Goal: Task Accomplishment & Management: Complete application form

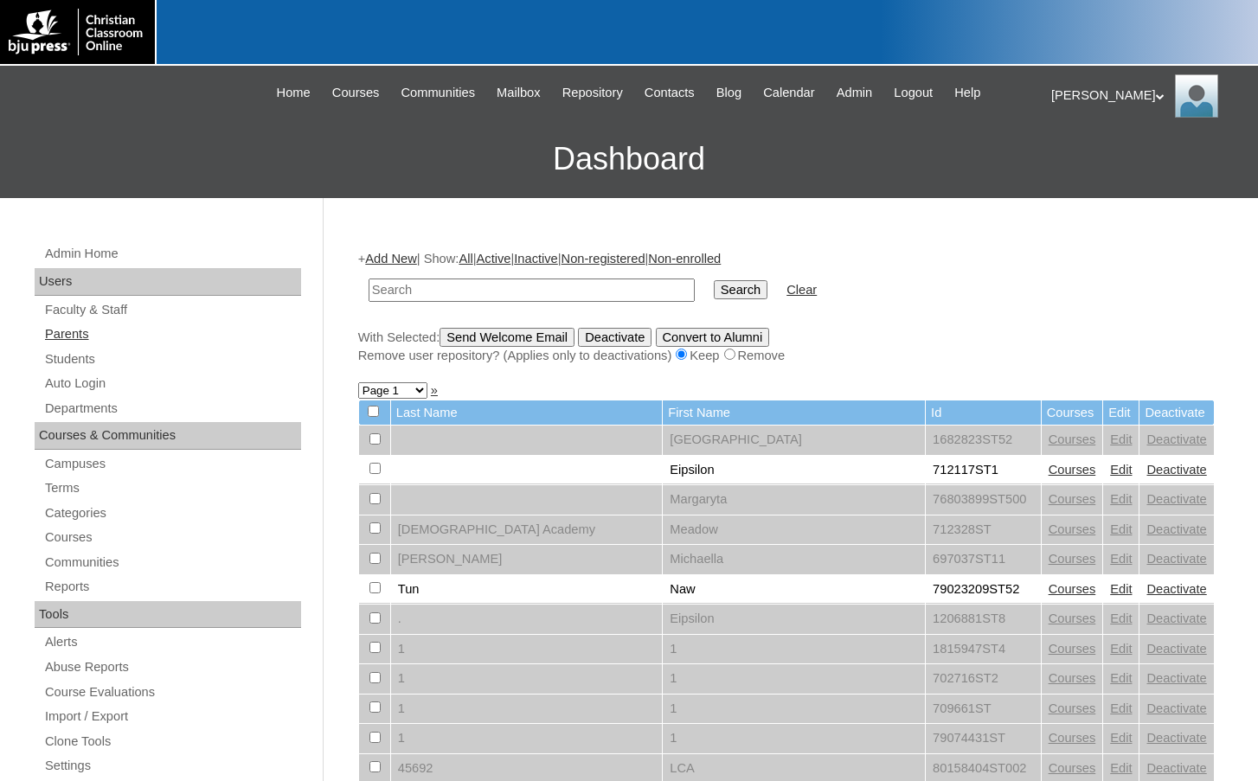
click at [145, 335] on link "Parents" at bounding box center [172, 335] width 258 height 22
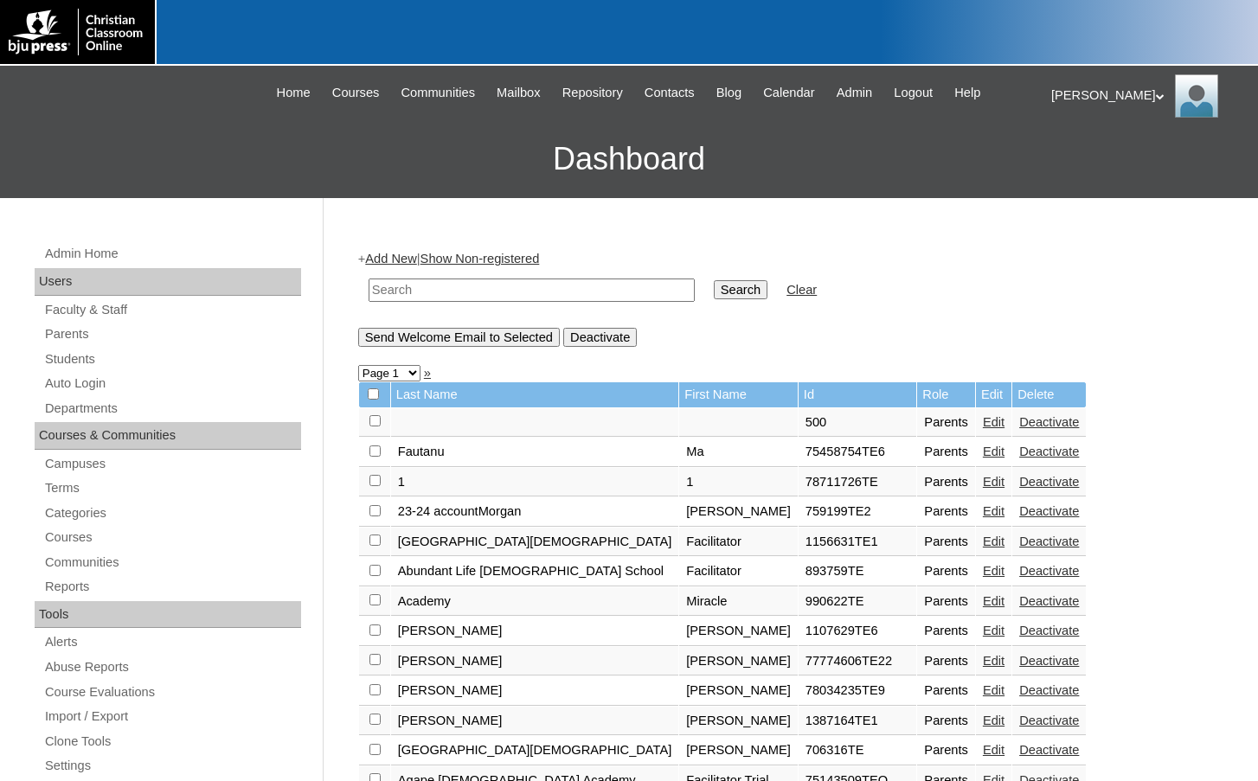
click at [474, 293] on input "text" at bounding box center [532, 290] width 326 height 23
drag, startPoint x: 474, startPoint y: 293, endPoint x: 300, endPoint y: 282, distance: 174.3
type input "75277908"
click at [714, 284] on input "Search" at bounding box center [741, 289] width 54 height 19
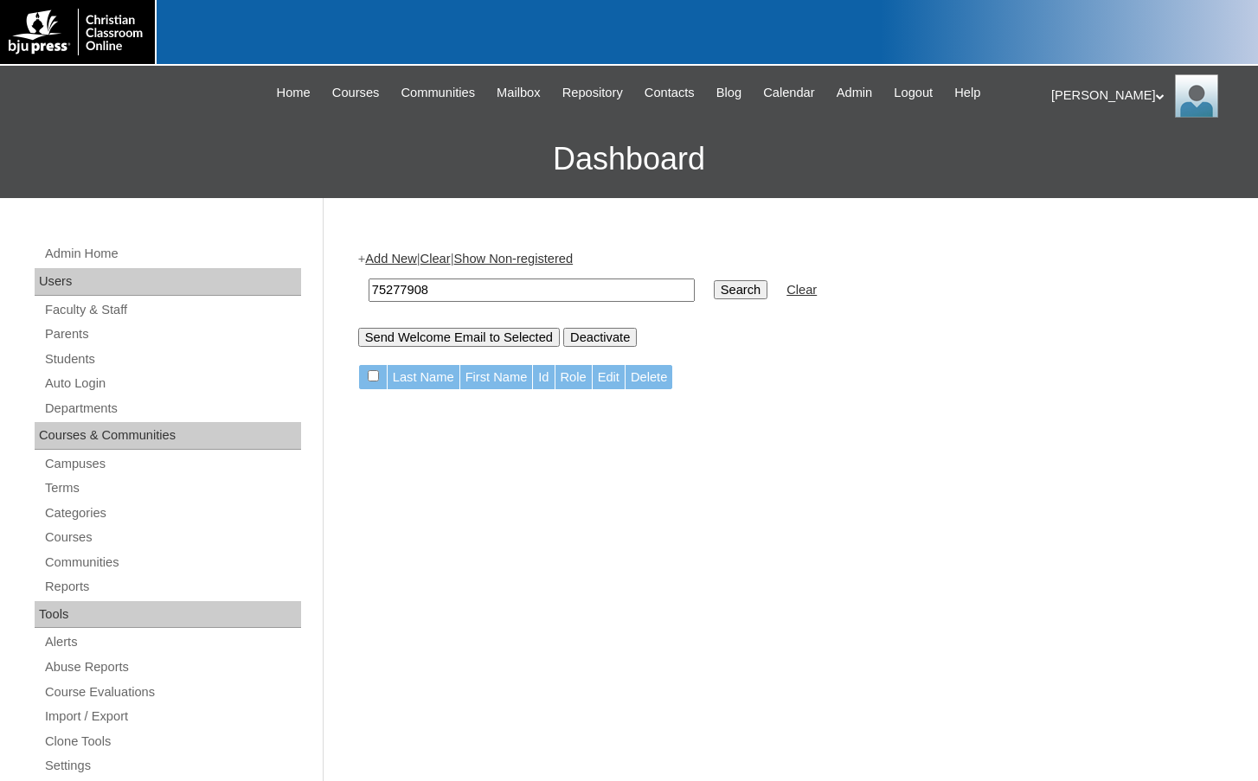
drag, startPoint x: 489, startPoint y: 297, endPoint x: 350, endPoint y: 289, distance: 138.7
click at [347, 289] on div "Admin Home Users Faculty & Staff Parents Students Auto Login Departments Course…" at bounding box center [629, 794] width 1258 height 1193
click at [714, 292] on input "Search" at bounding box center [741, 289] width 54 height 19
drag, startPoint x: 449, startPoint y: 281, endPoint x: 277, endPoint y: 280, distance: 172.2
click at [277, 280] on div "Admin Home Users Faculty & Staff Parents Students Auto Login Departments Course…" at bounding box center [629, 794] width 1258 height 1193
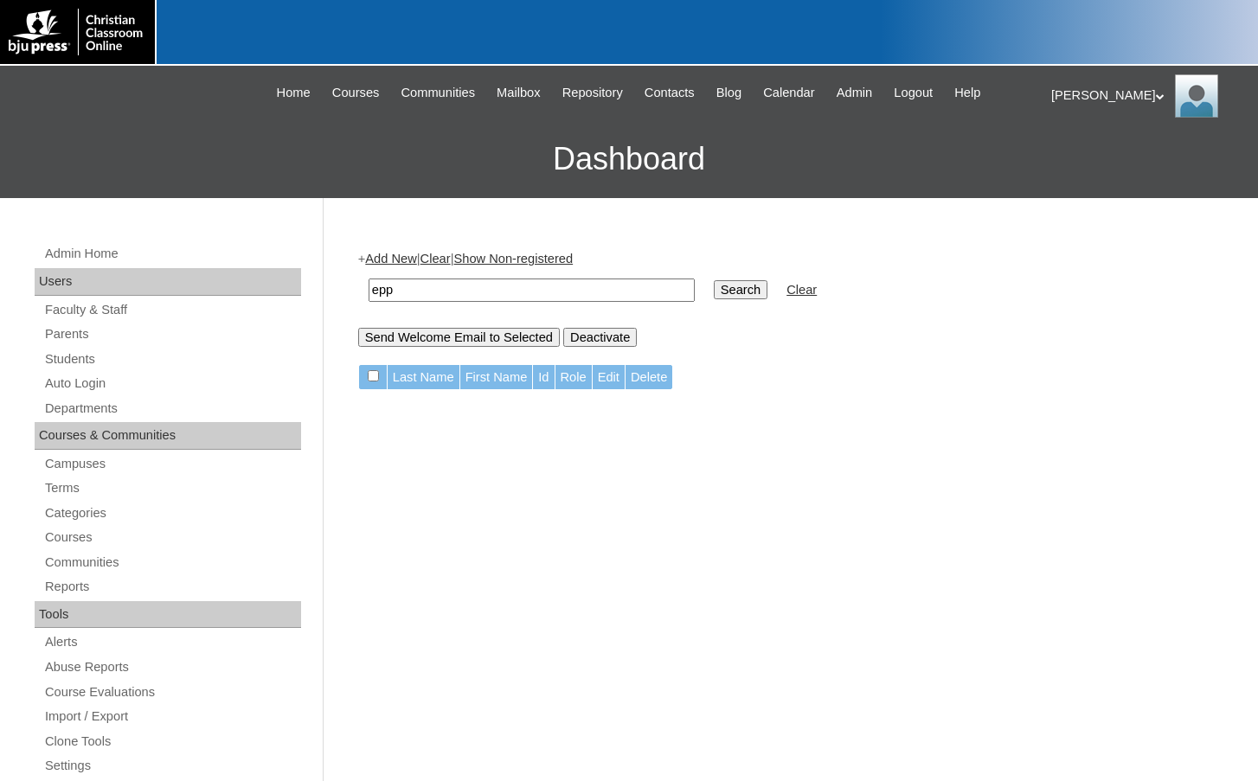
type input "epp"
click at [714, 280] on input "Search" at bounding box center [741, 289] width 54 height 19
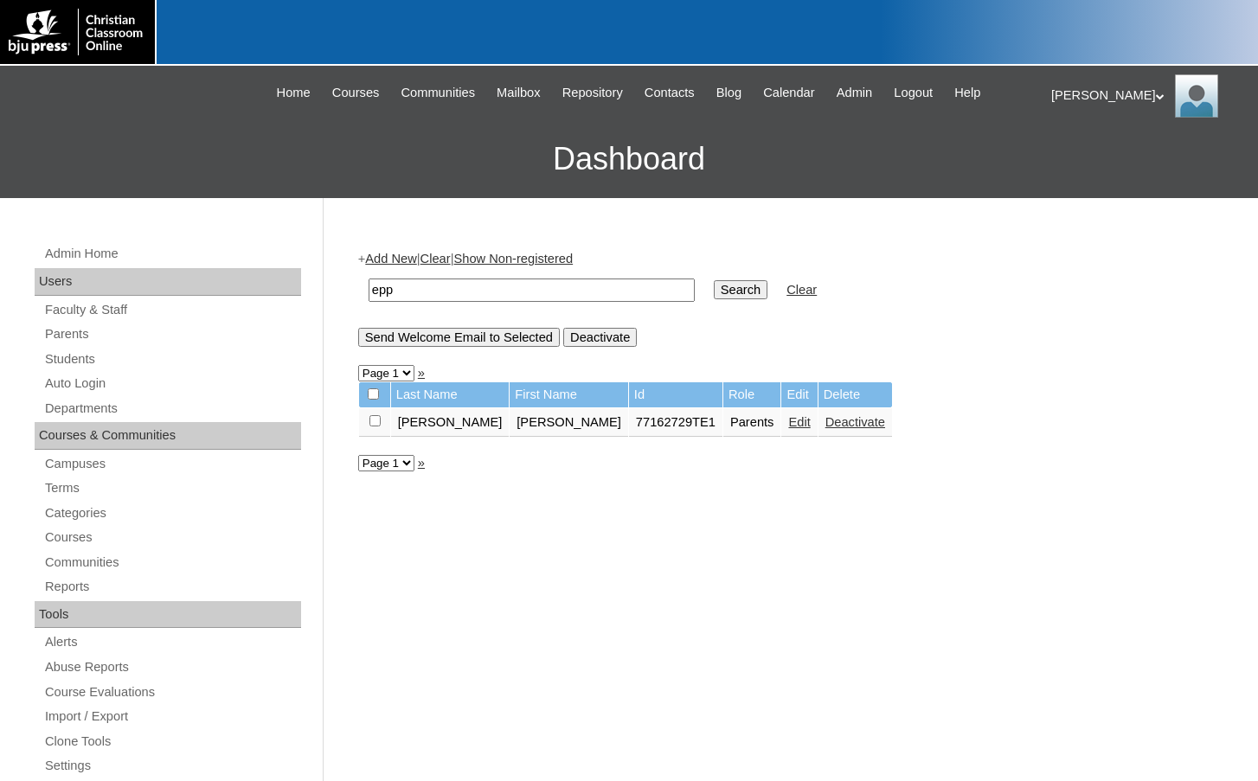
drag, startPoint x: 407, startPoint y: 286, endPoint x: 280, endPoint y: 285, distance: 126.4
click at [280, 285] on div "Admin Home Users Faculty & Staff Parents Students Auto Login Departments Course…" at bounding box center [629, 794] width 1258 height 1193
type input "[PERSON_NAME]"
click at [714, 280] on input "Search" at bounding box center [741, 289] width 54 height 19
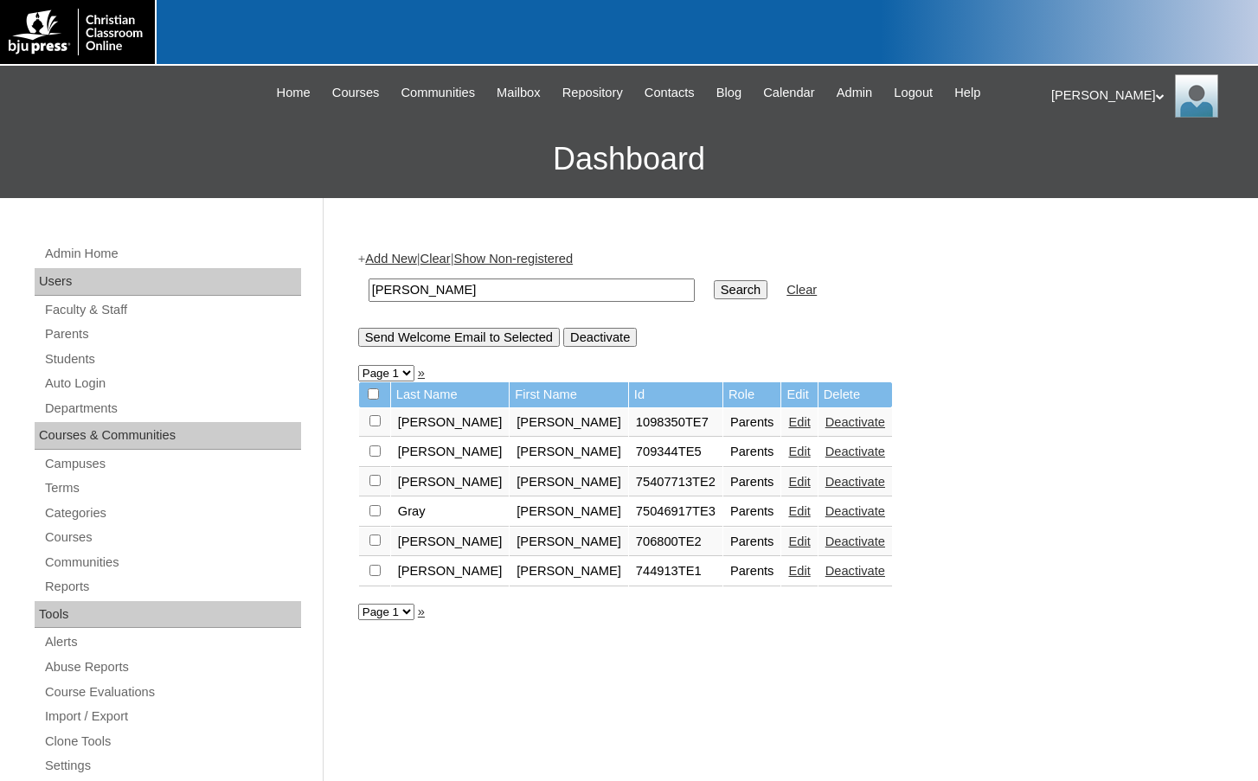
drag, startPoint x: 440, startPoint y: 295, endPoint x: 329, endPoint y: 286, distance: 111.2
click at [329, 286] on div "Admin Home Users Faculty & Staff Parents Students Auto Login Departments Course…" at bounding box center [629, 794] width 1258 height 1193
paste input "75277908"
drag, startPoint x: 459, startPoint y: 288, endPoint x: 334, endPoint y: 276, distance: 125.2
click at [334, 276] on div "Admin Home Users Faculty & Staff Parents Students Auto Login Departments Course…" at bounding box center [629, 794] width 1258 height 1193
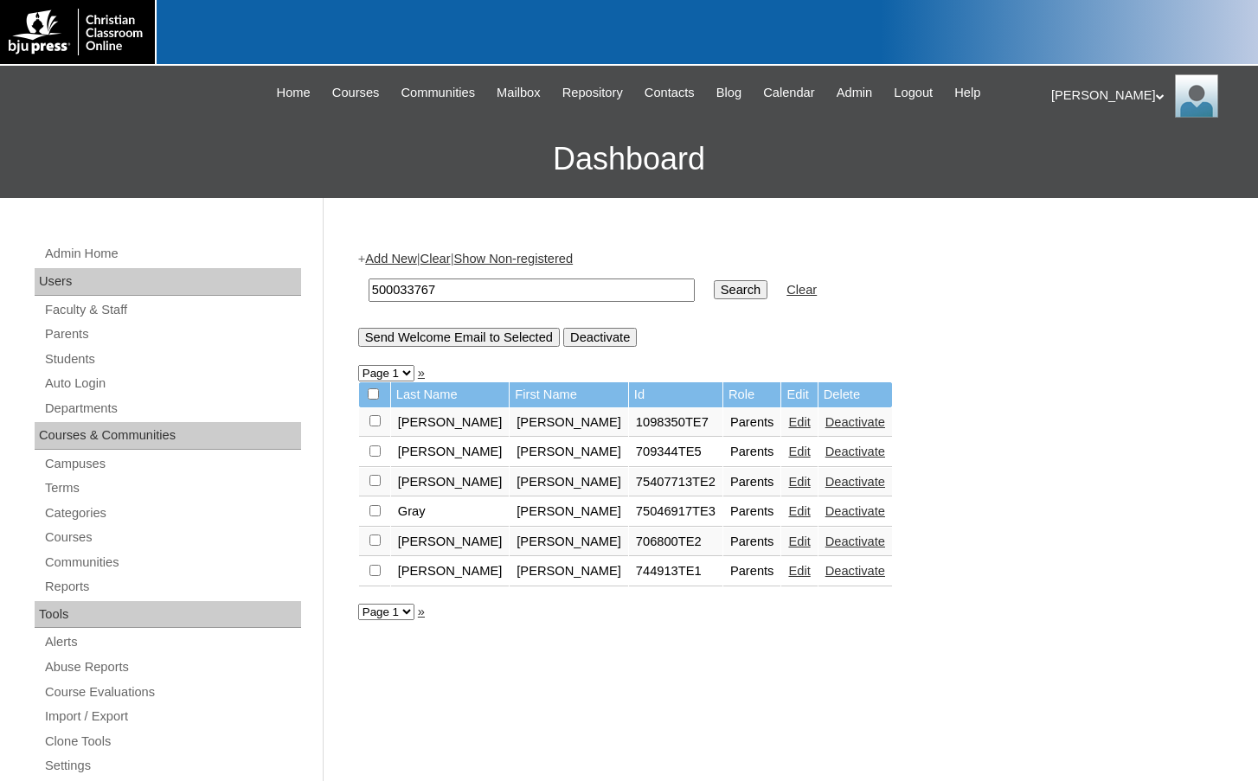
drag, startPoint x: 475, startPoint y: 284, endPoint x: 312, endPoint y: 277, distance: 163.7
click at [312, 277] on div "Admin Home Users Faculty & Staff Parents Students Auto Login Departments Course…" at bounding box center [629, 794] width 1258 height 1193
type input "500033767"
click at [714, 290] on input "Search" at bounding box center [741, 289] width 54 height 19
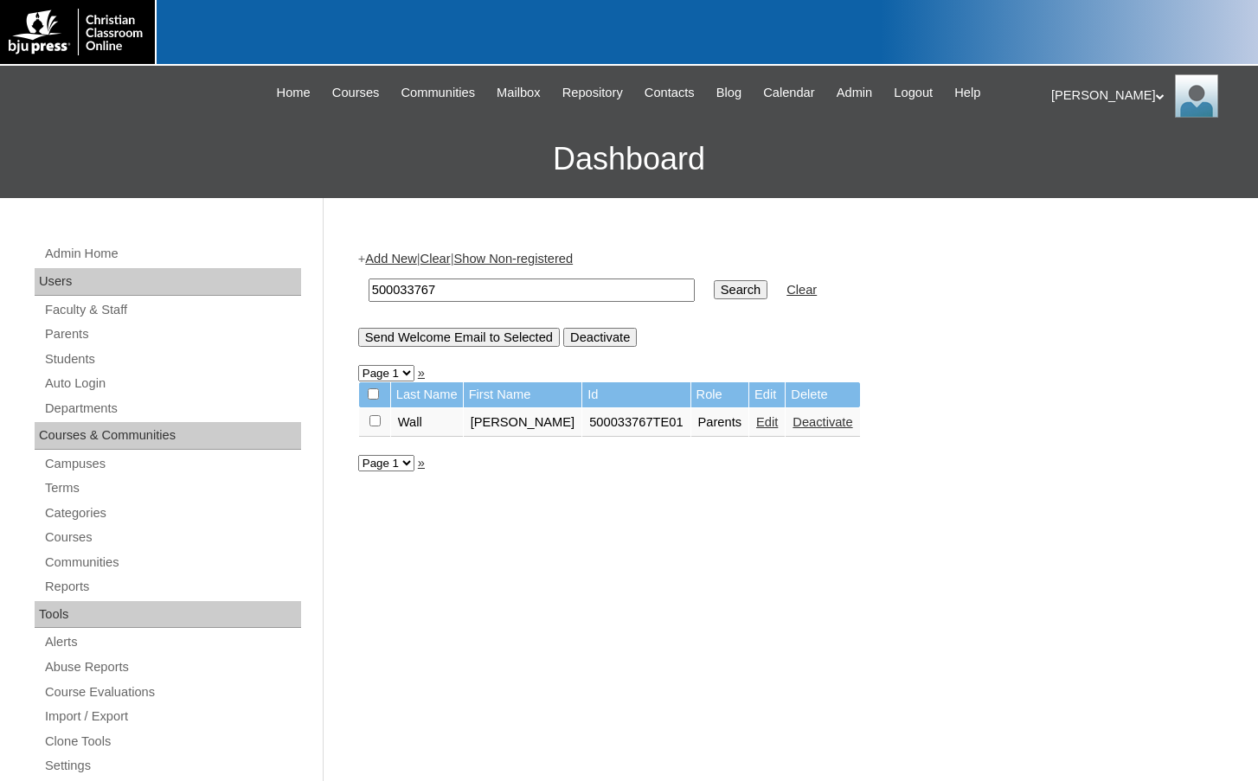
click at [756, 429] on link "Edit" at bounding box center [767, 422] width 22 height 14
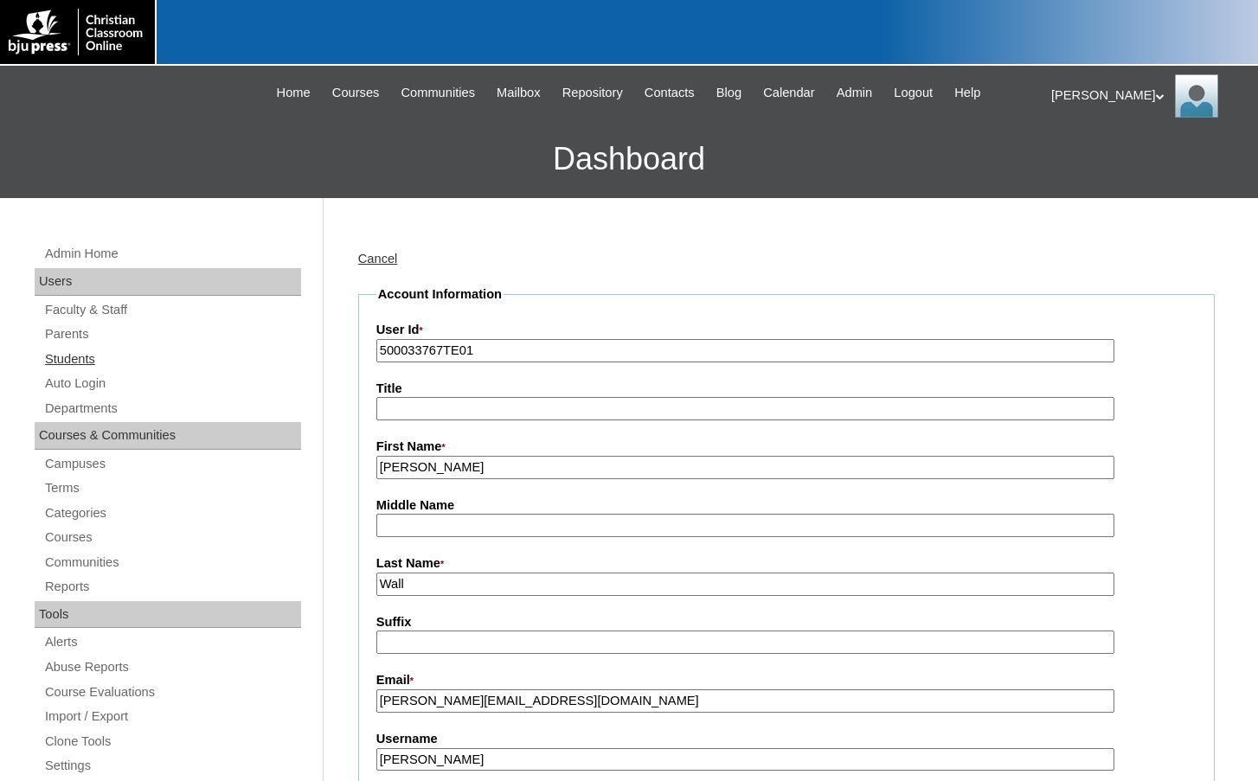
click at [61, 355] on link "Students" at bounding box center [172, 360] width 258 height 22
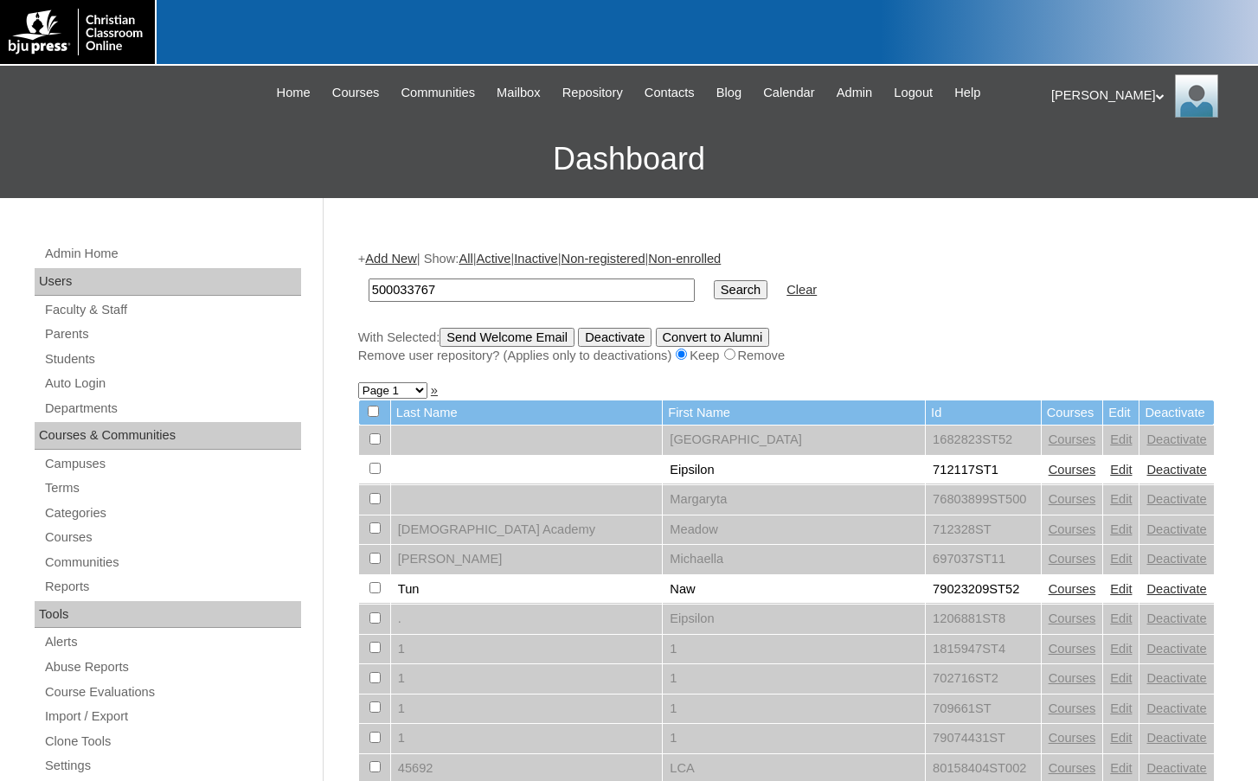
type input "500033767"
click at [714, 291] on input "Search" at bounding box center [741, 289] width 54 height 19
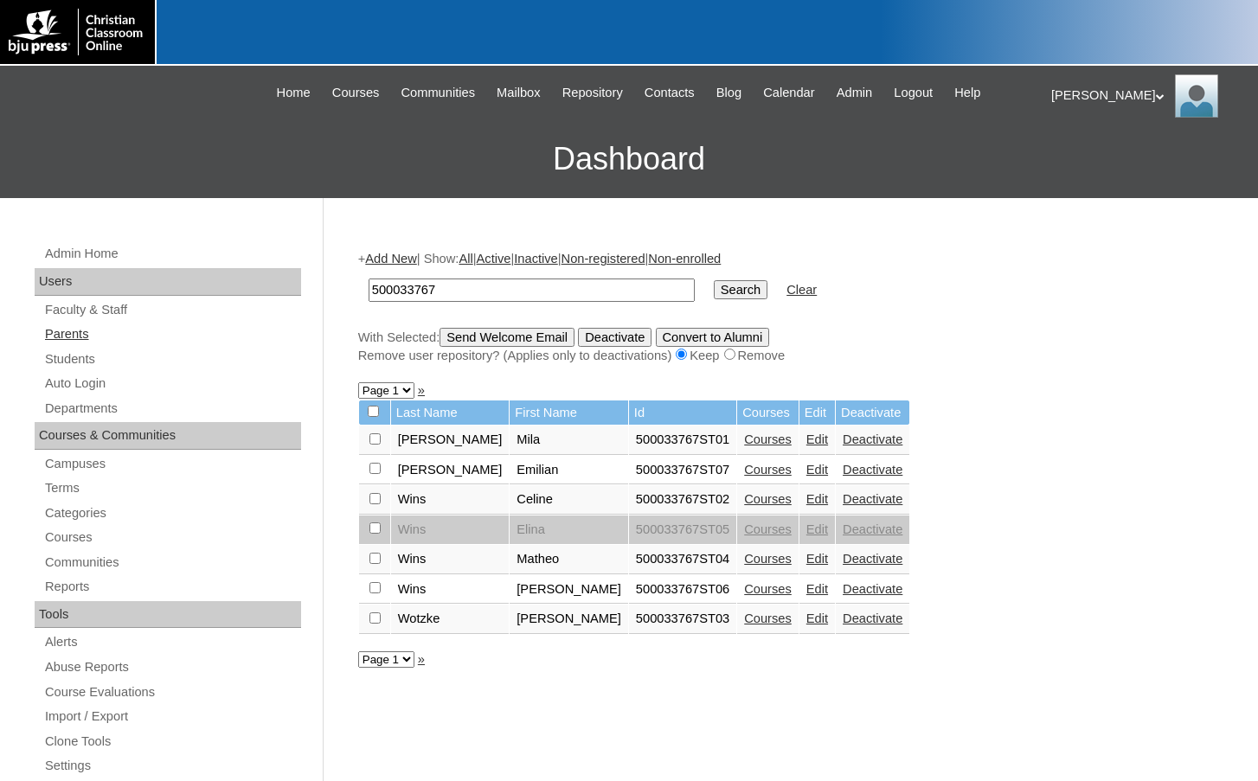
click at [84, 335] on link "Parents" at bounding box center [172, 335] width 258 height 22
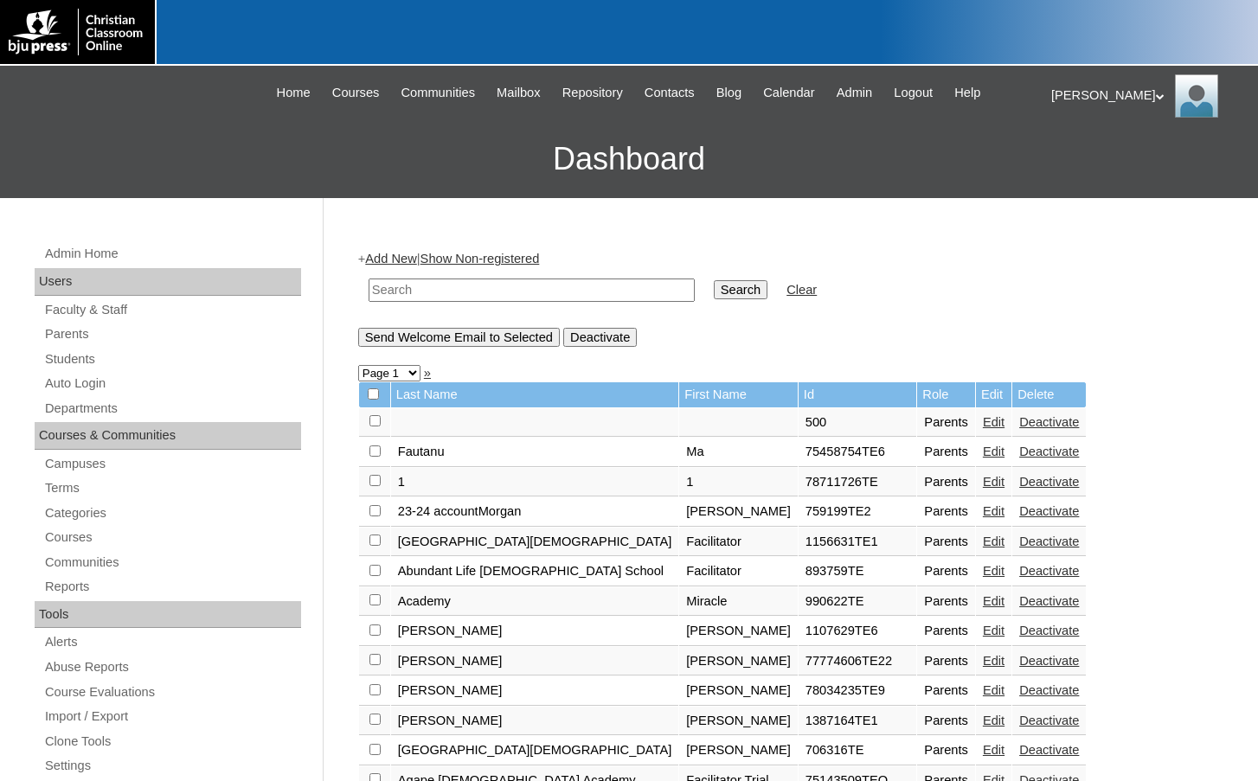
click at [622, 294] on input "text" at bounding box center [532, 290] width 326 height 23
paste input "500033767"
type input "500033767"
click at [714, 290] on input "Search" at bounding box center [741, 289] width 54 height 19
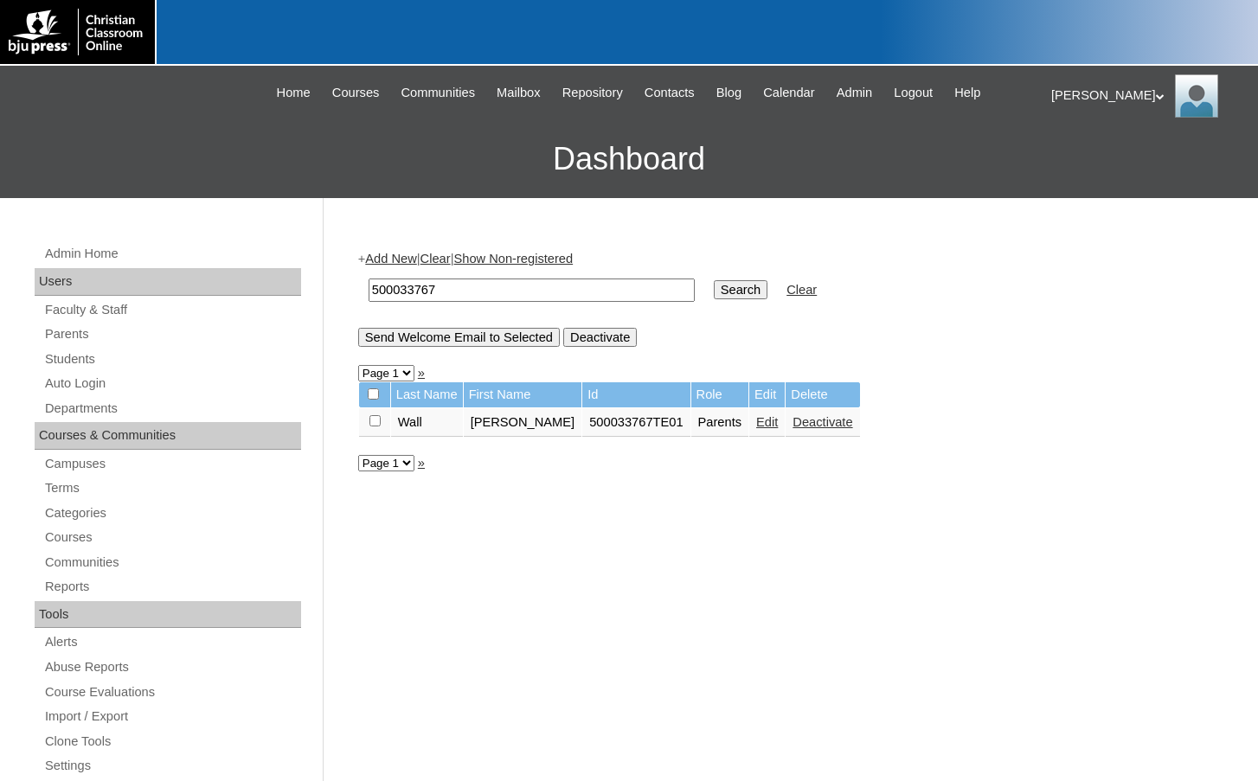
click at [382, 260] on link "Add New" at bounding box center [390, 259] width 51 height 14
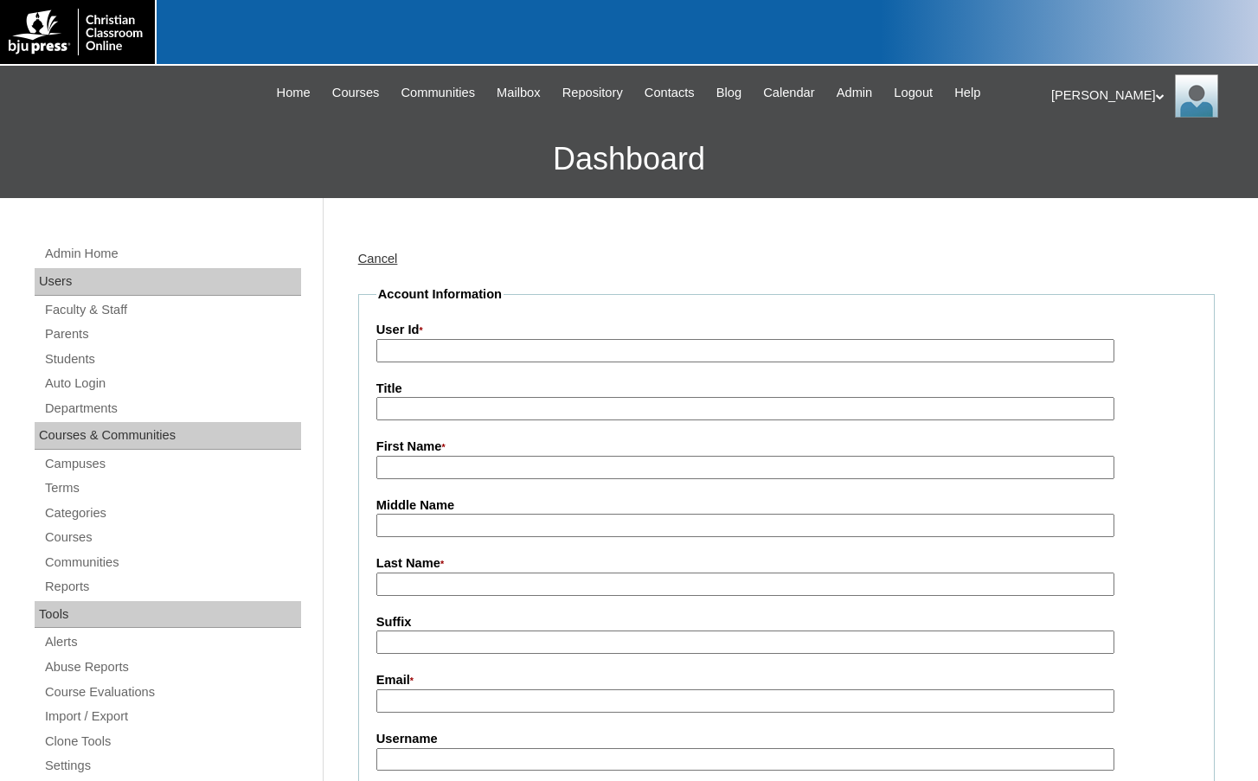
click at [428, 346] on input "User Id *" at bounding box center [745, 350] width 738 height 23
paste input "500033767"
type input "500033767TE02"
type input "Cheryl"
type input "Epp"
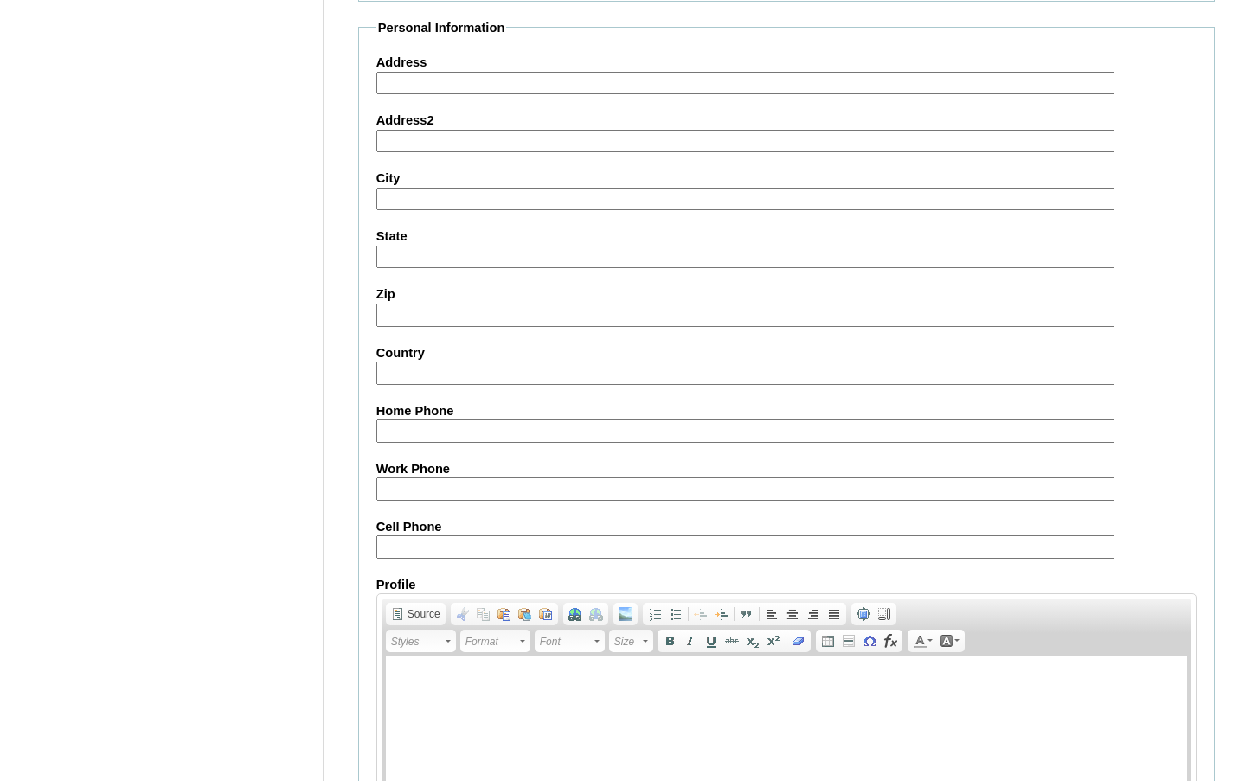
scroll to position [1557, 0]
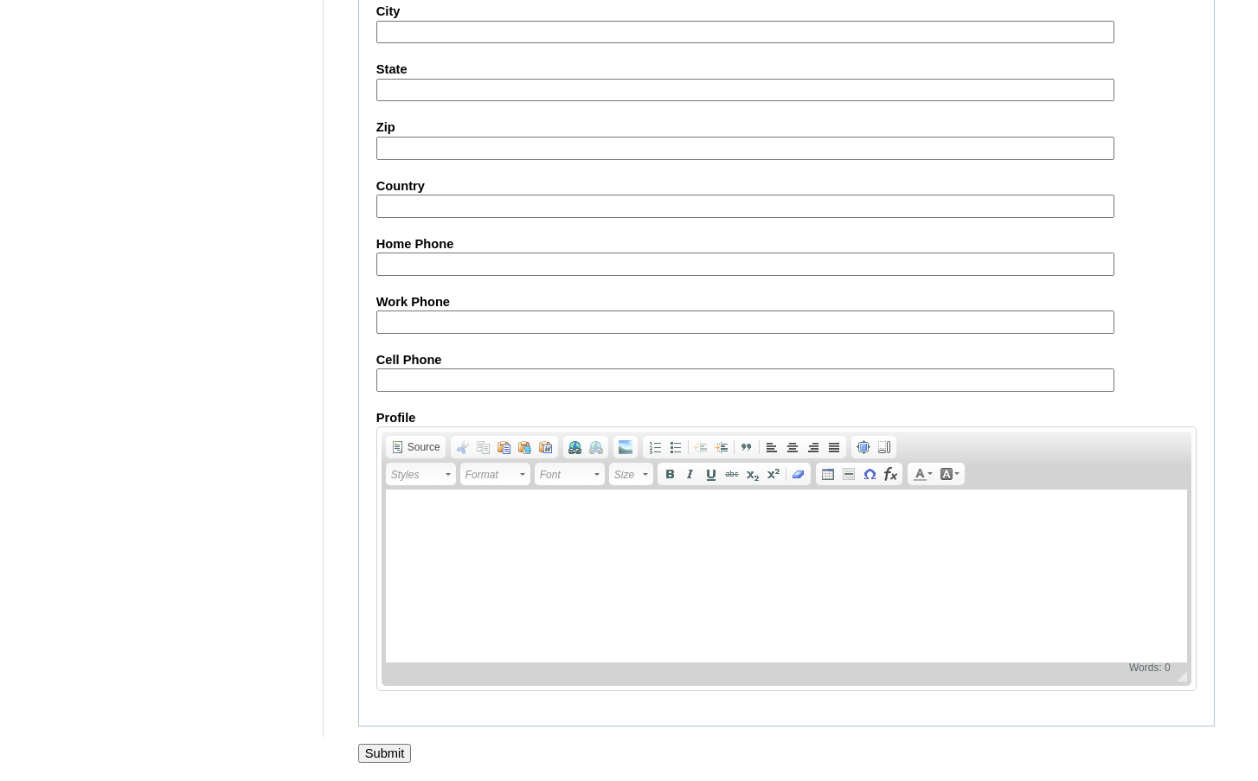
type input "cheryl.epp@ark.net"
click at [376, 749] on input "Submit" at bounding box center [385, 753] width 54 height 19
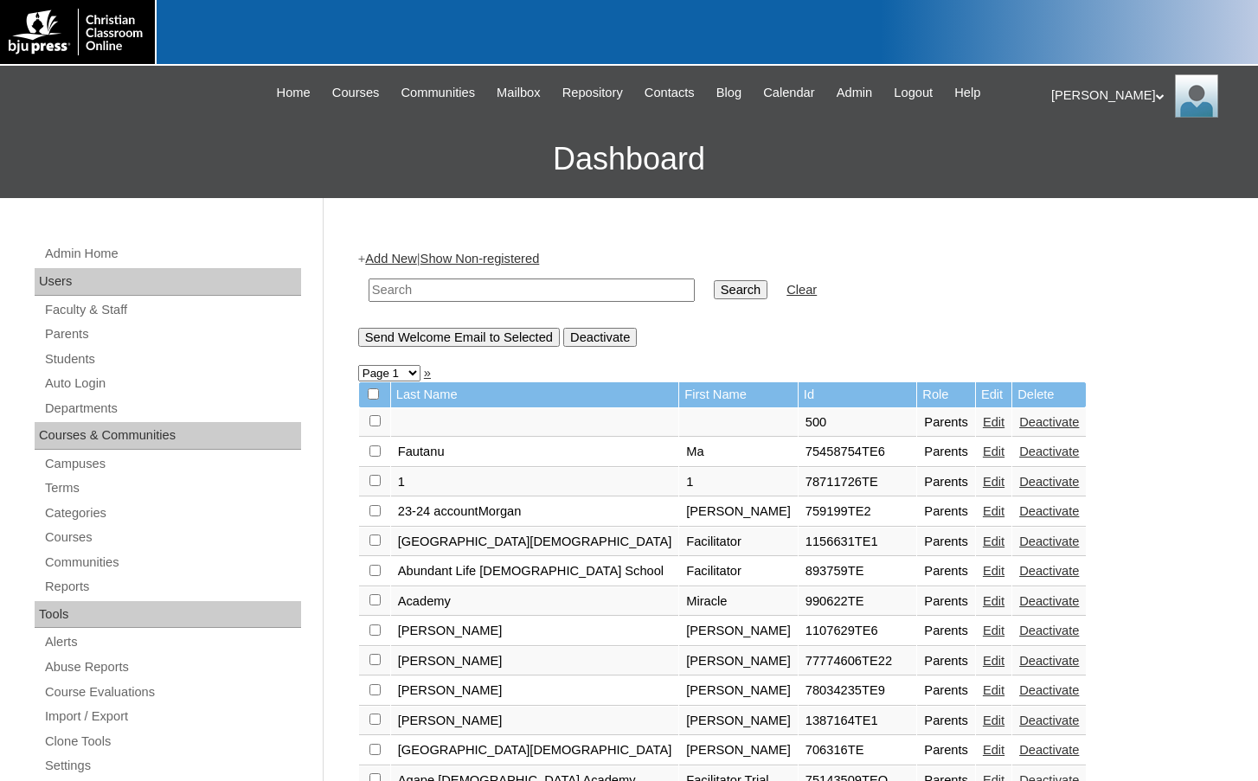
drag, startPoint x: 483, startPoint y: 299, endPoint x: 500, endPoint y: 299, distance: 17.3
click at [483, 299] on input "text" at bounding box center [532, 290] width 326 height 23
paste input "500033767"
type input "500033767"
click at [714, 293] on input "Search" at bounding box center [741, 289] width 54 height 19
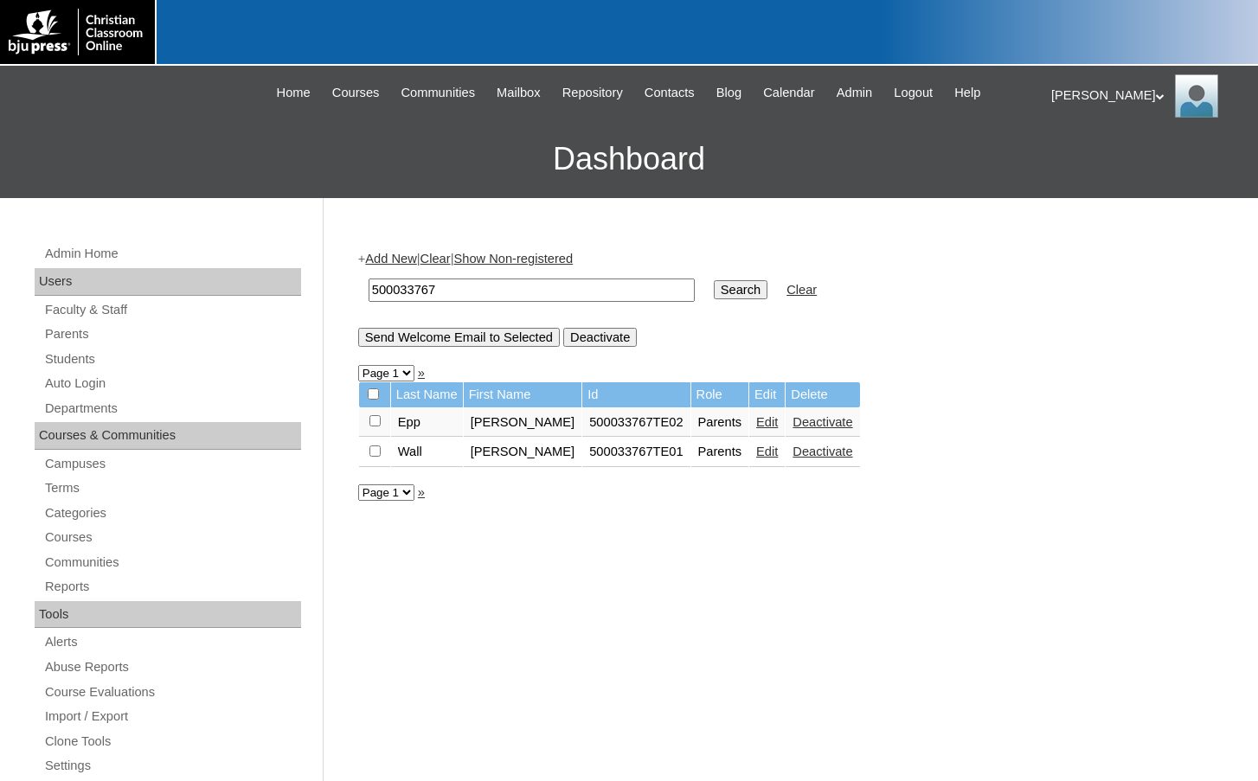
click at [375, 426] on input "checkbox" at bounding box center [375, 420] width 11 height 11
checkbox input "true"
click at [444, 342] on input "Send Welcome Email to Selected" at bounding box center [459, 337] width 202 height 19
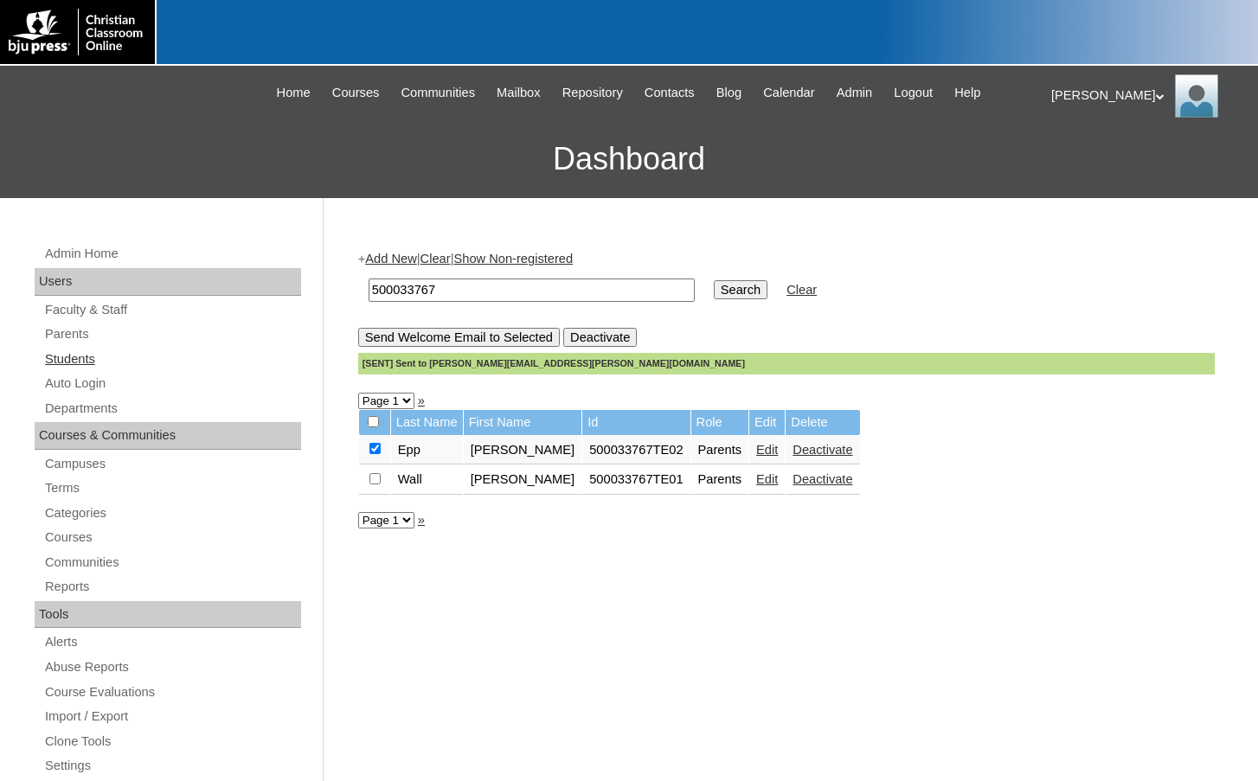
click at [78, 357] on link "Students" at bounding box center [172, 360] width 258 height 22
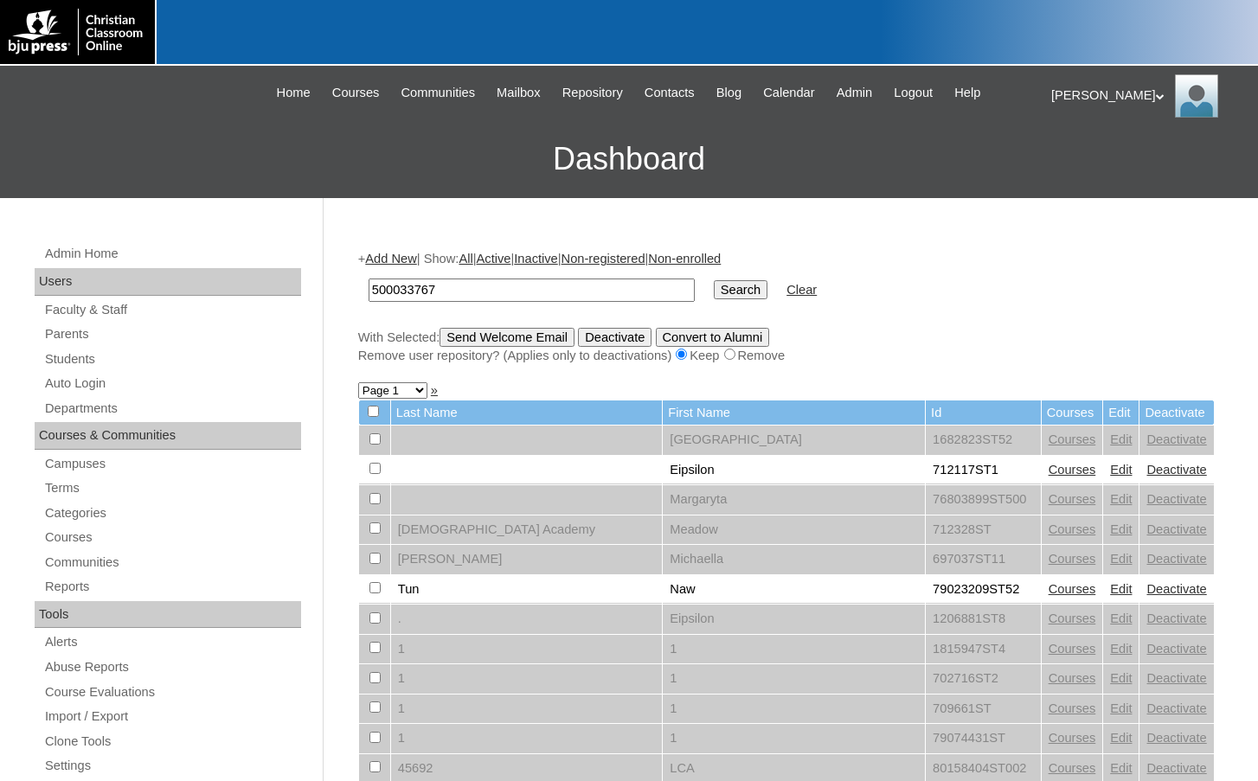
type input "500033767"
click at [714, 280] on input "Search" at bounding box center [741, 289] width 54 height 19
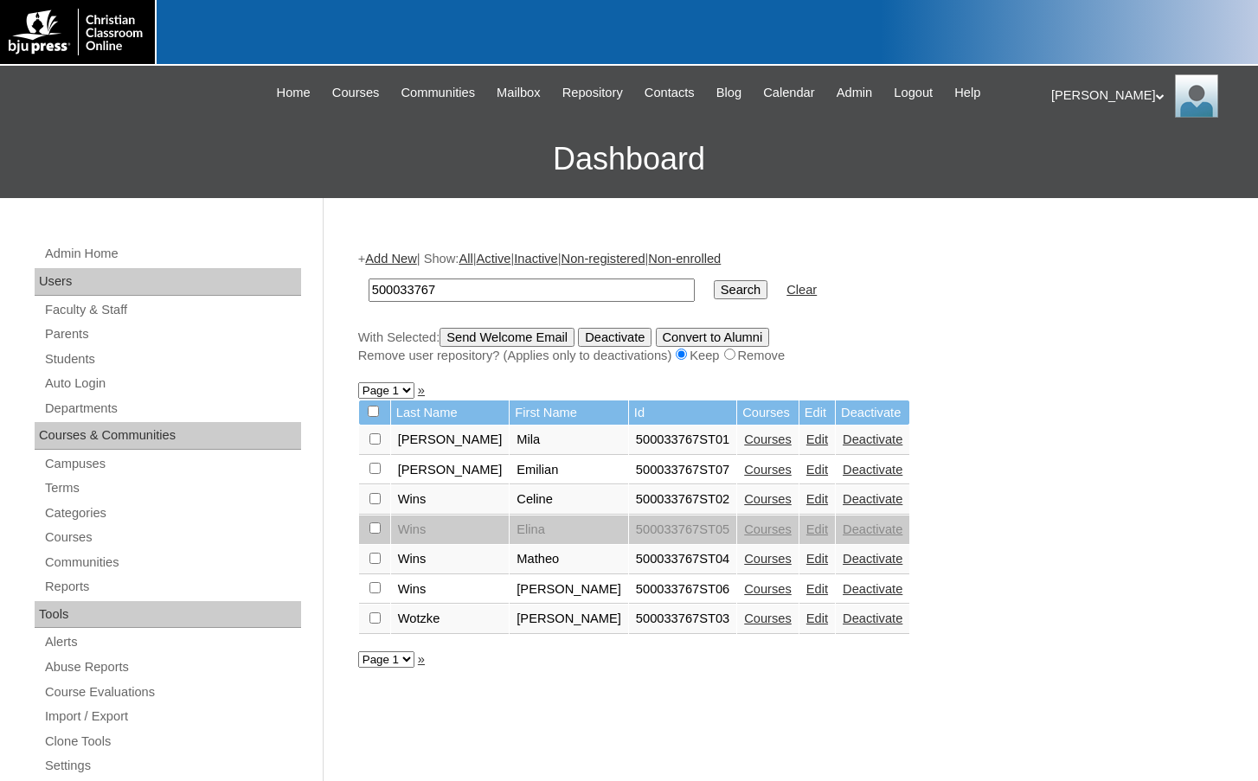
drag, startPoint x: 460, startPoint y: 296, endPoint x: 308, endPoint y: 286, distance: 151.7
click at [308, 286] on div "Admin Home Users Faculty & Staff Parents Students Auto Login Departments Course…" at bounding box center [629, 794] width 1258 height 1193
click at [401, 258] on link "Add New" at bounding box center [390, 259] width 51 height 14
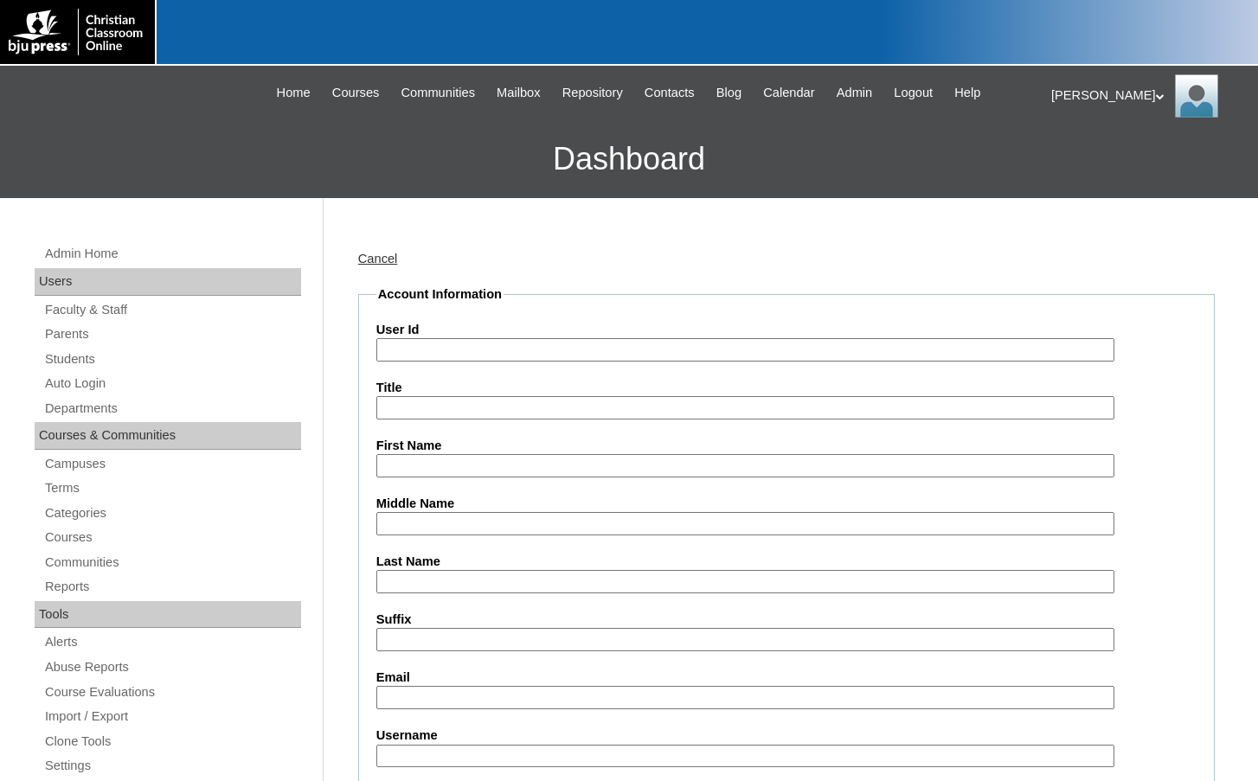
click at [497, 342] on input "User Id" at bounding box center [745, 349] width 738 height 23
paste input "500033767"
type input "500033767ST08"
type input "Jaelynn"
type input "Wins"
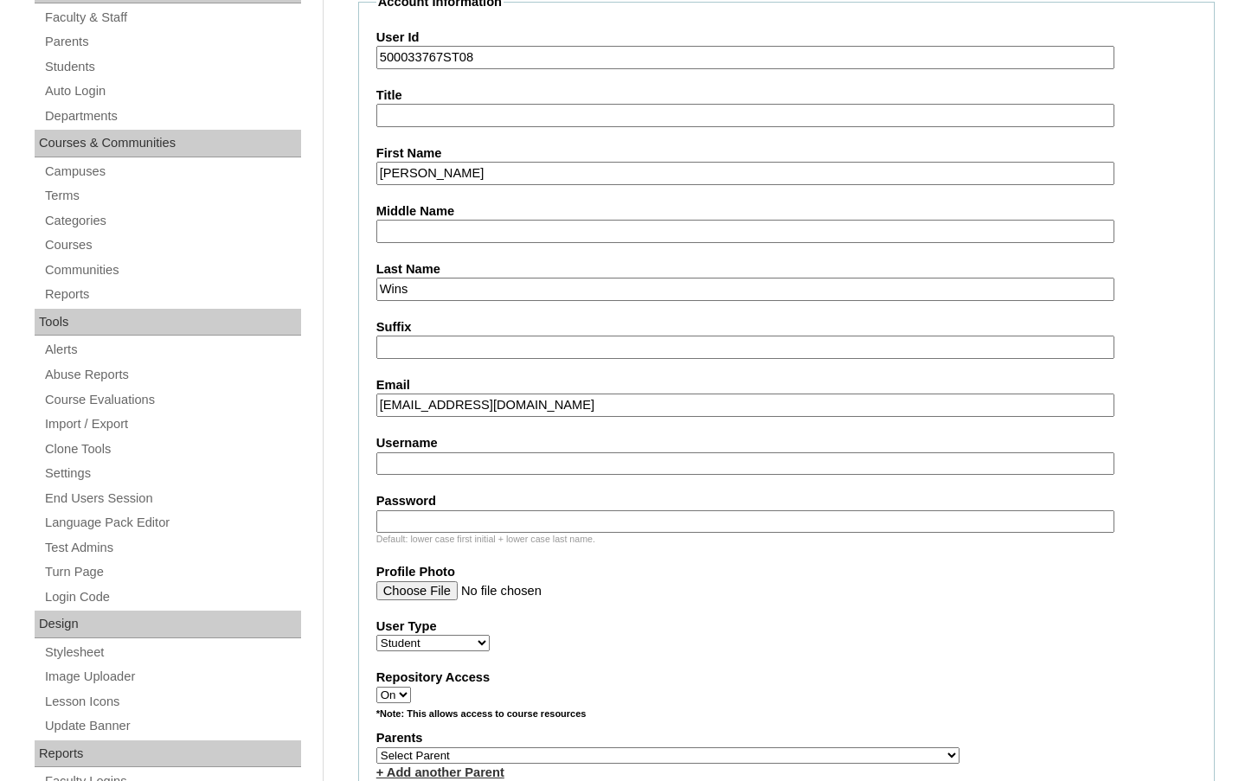
scroll to position [433, 0]
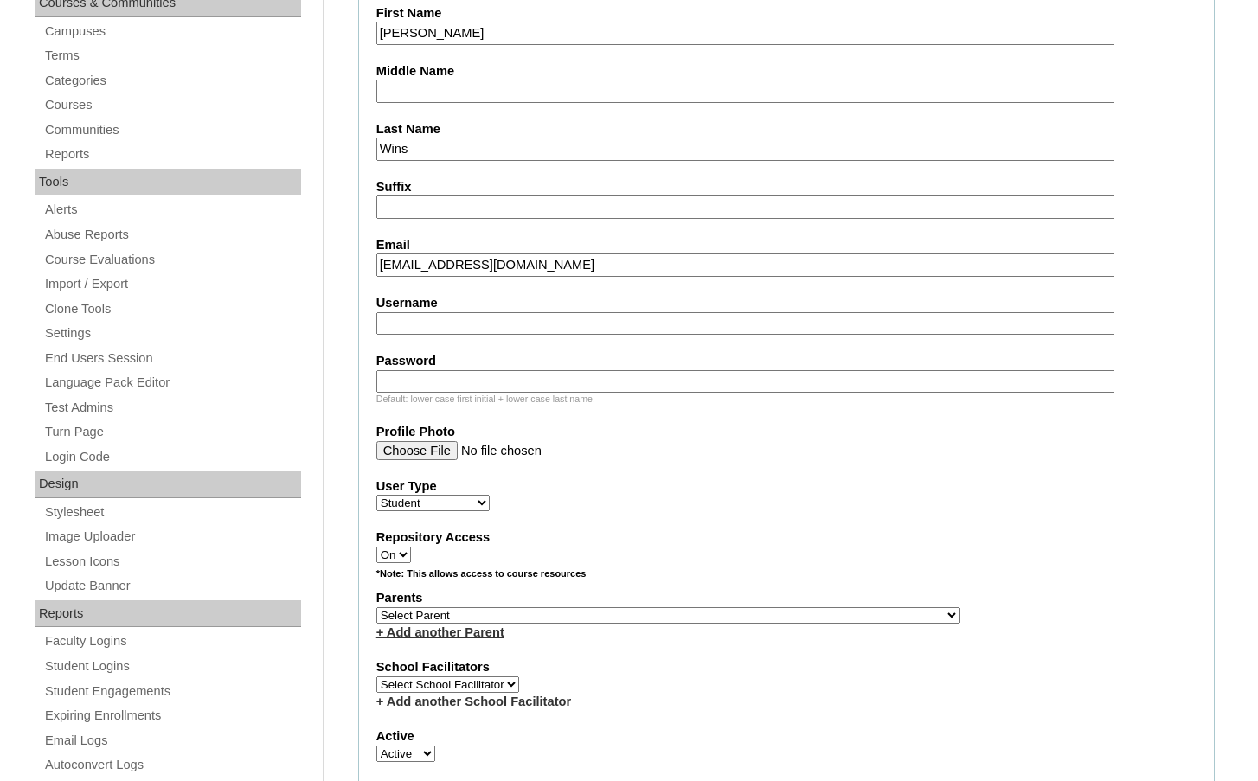
type input "loewenluise@gmail.com"
click at [740, 612] on select "Select Parent , Fautanu, Ma 1, 1 23-24 accountMorgan, Jason 6th Street Mennonit…" at bounding box center [667, 616] width 583 height 16
select select "37446"
click at [803, 613] on div "Parents Select Parent , Fautanu, Ma 1, 1 23-24 accountMorgan, Jason 6th Street …" at bounding box center [786, 615] width 820 height 52
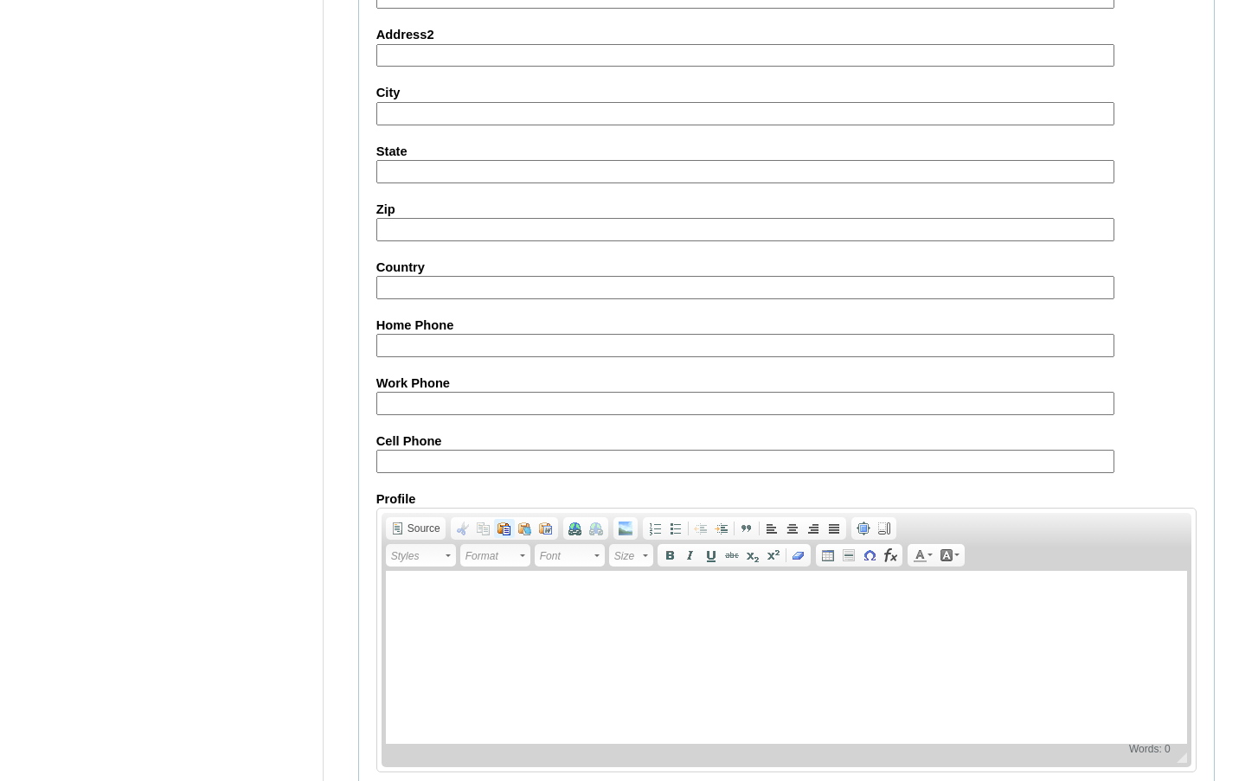
scroll to position [1852, 0]
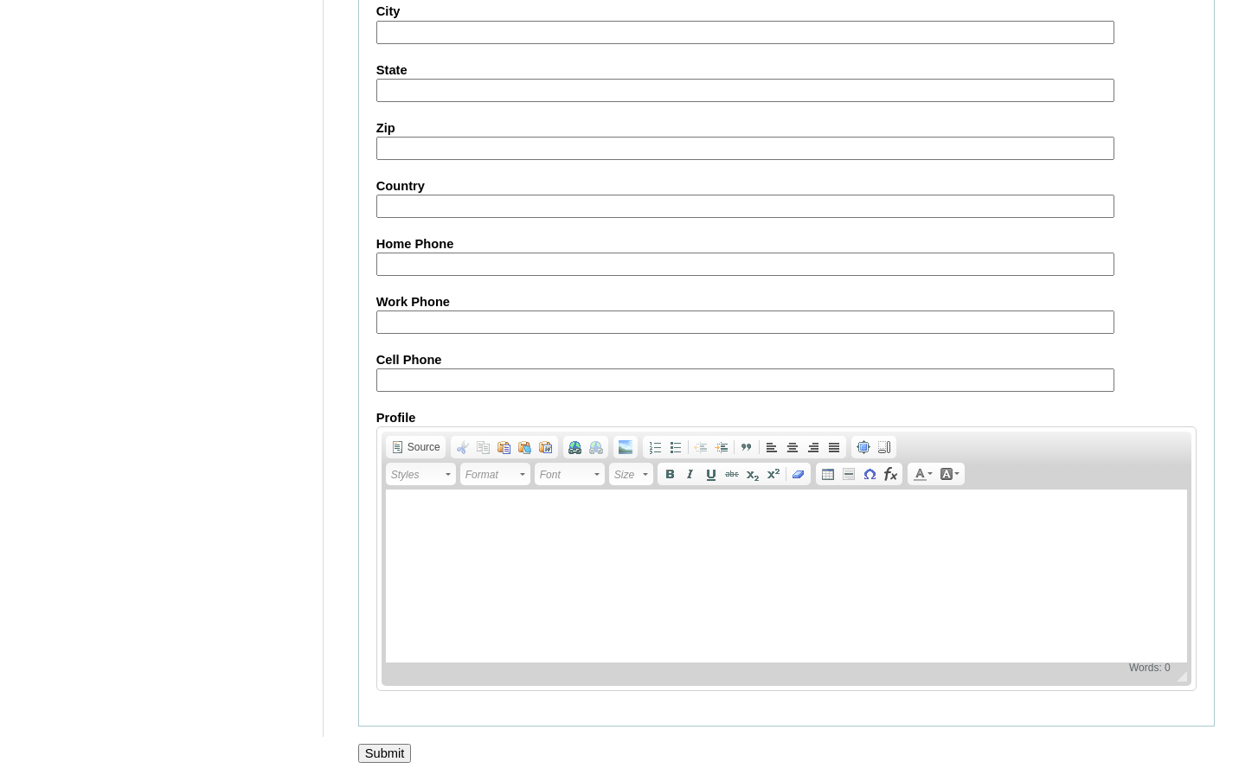
click at [391, 757] on input "Submit" at bounding box center [385, 753] width 54 height 19
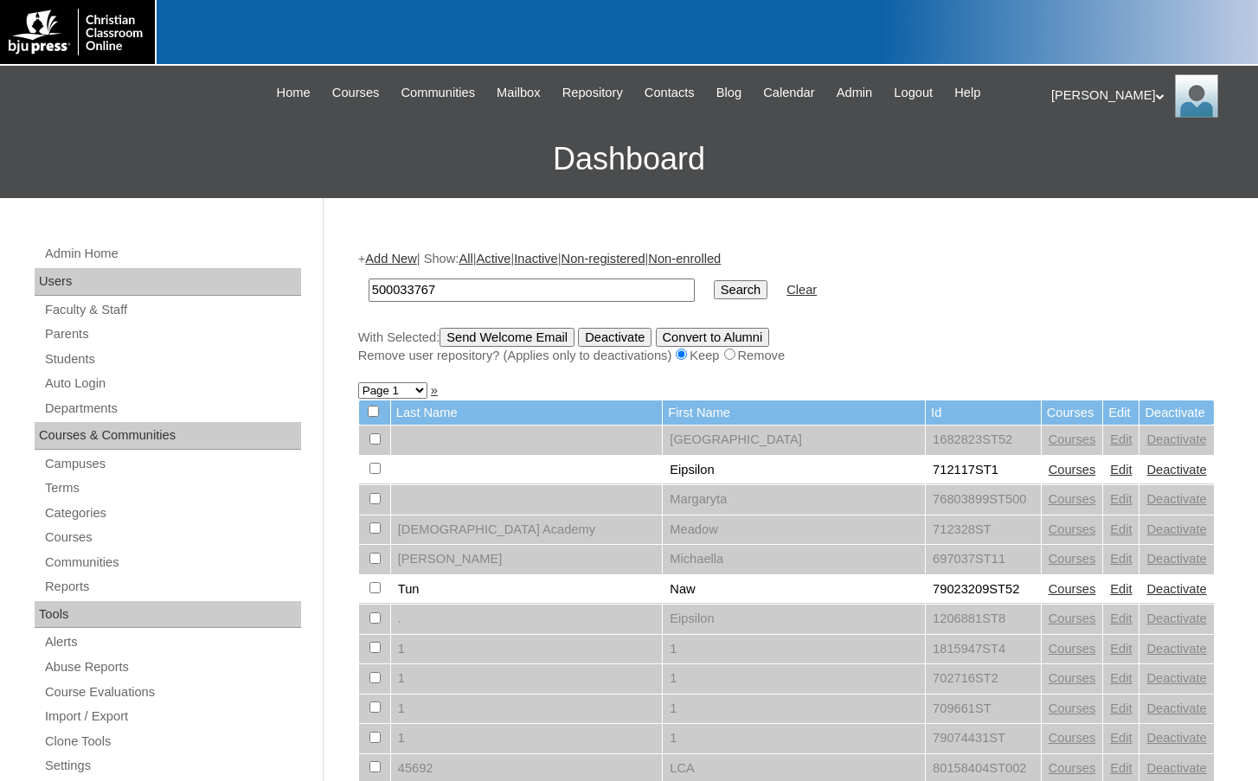
type input "500033767"
click at [714, 293] on input "Search" at bounding box center [741, 289] width 54 height 19
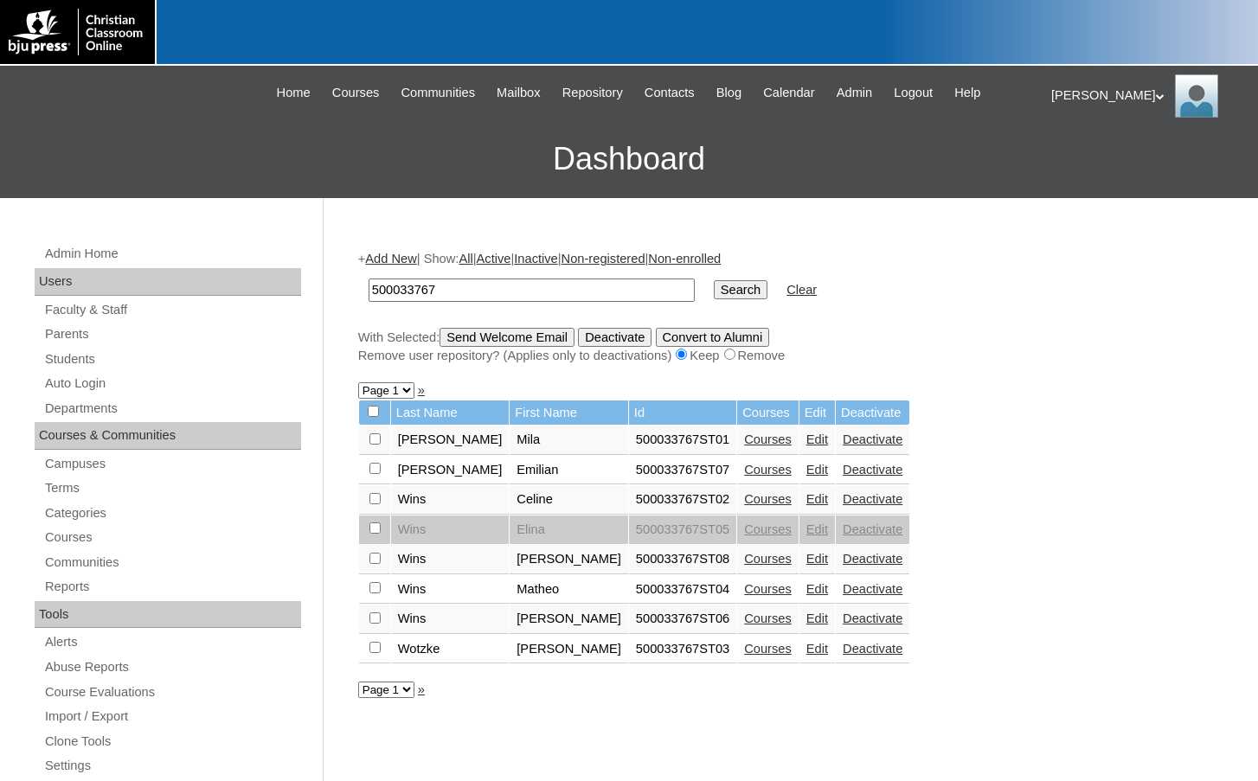
click at [373, 558] on input "checkbox" at bounding box center [375, 558] width 11 height 11
checkbox input "true"
click at [572, 331] on input "Send Welcome Email" at bounding box center [507, 337] width 135 height 19
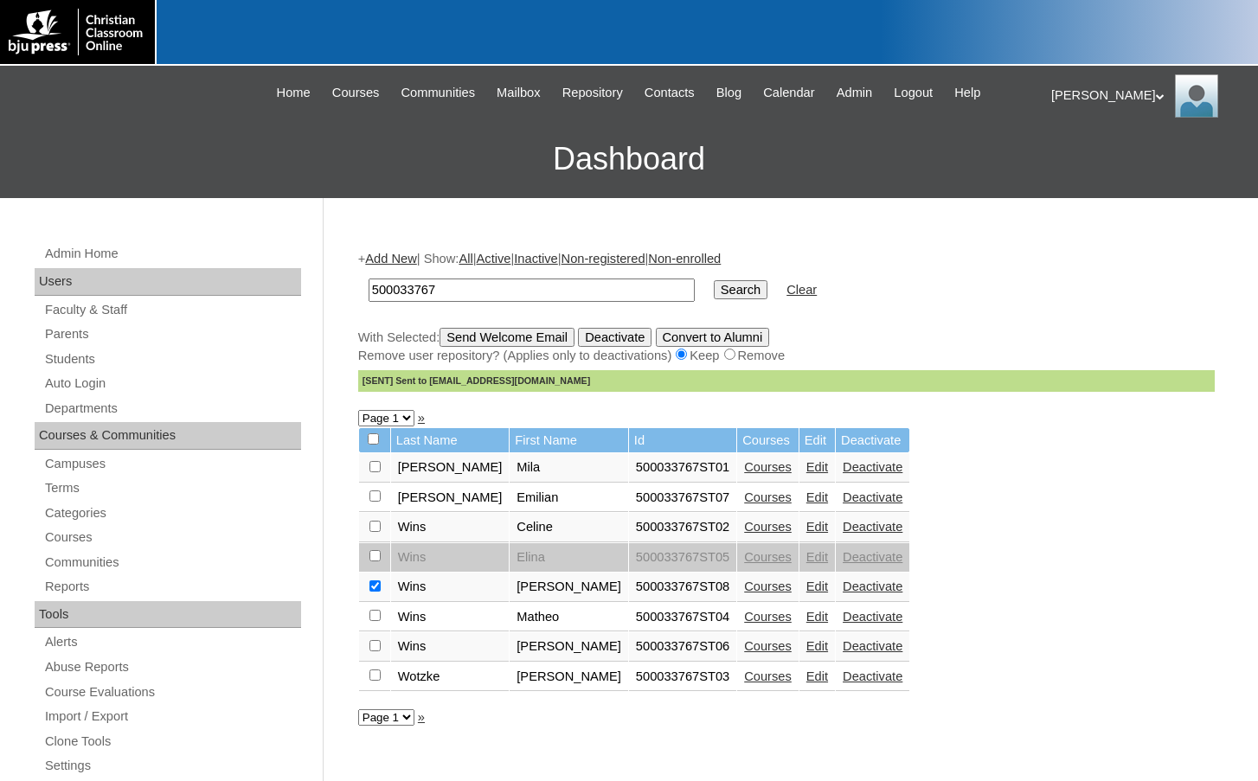
click at [744, 587] on link "Courses" at bounding box center [768, 587] width 48 height 14
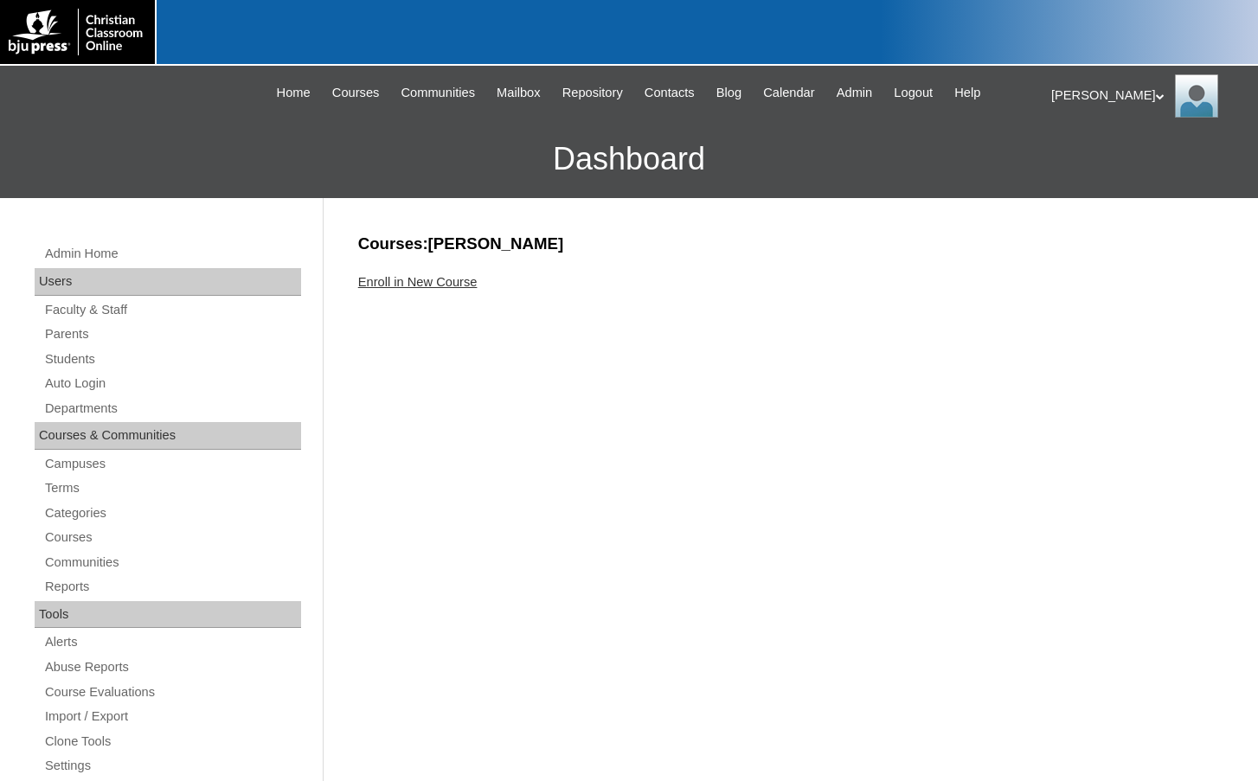
click at [448, 275] on link "Enroll in New Course" at bounding box center [417, 282] width 119 height 14
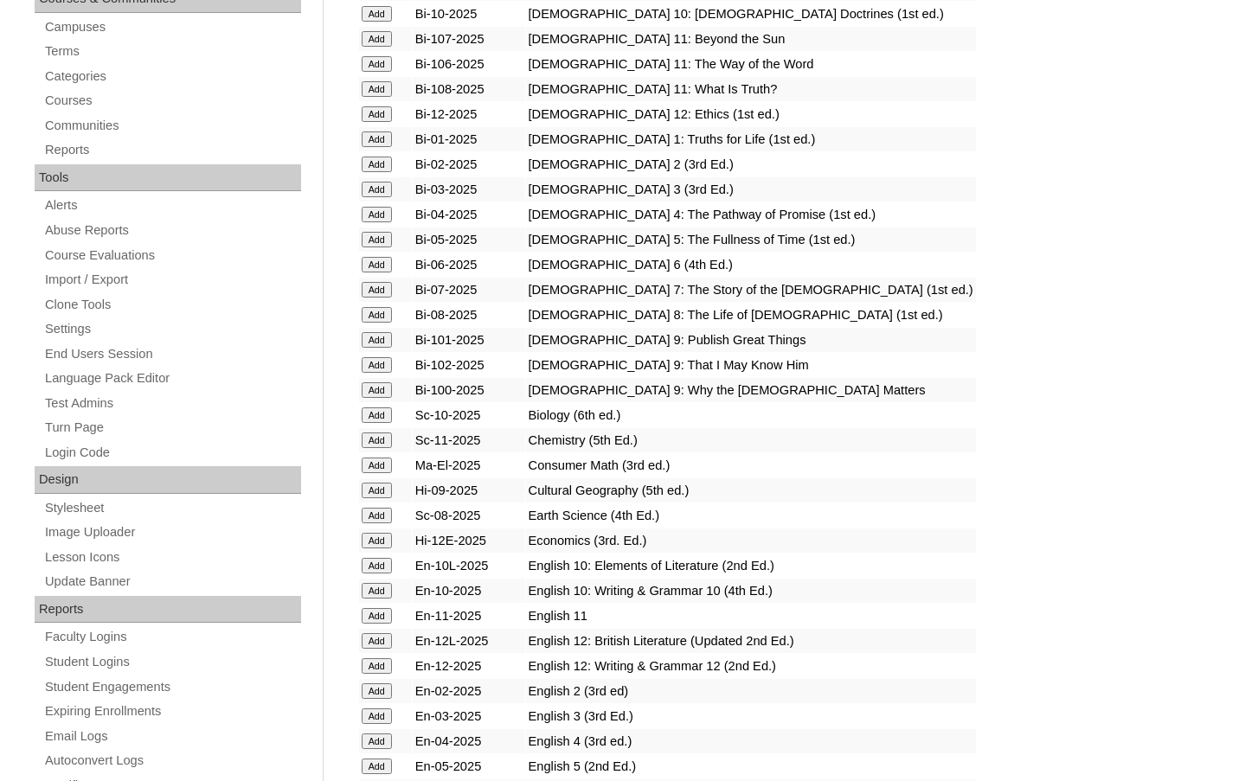
scroll to position [519, 0]
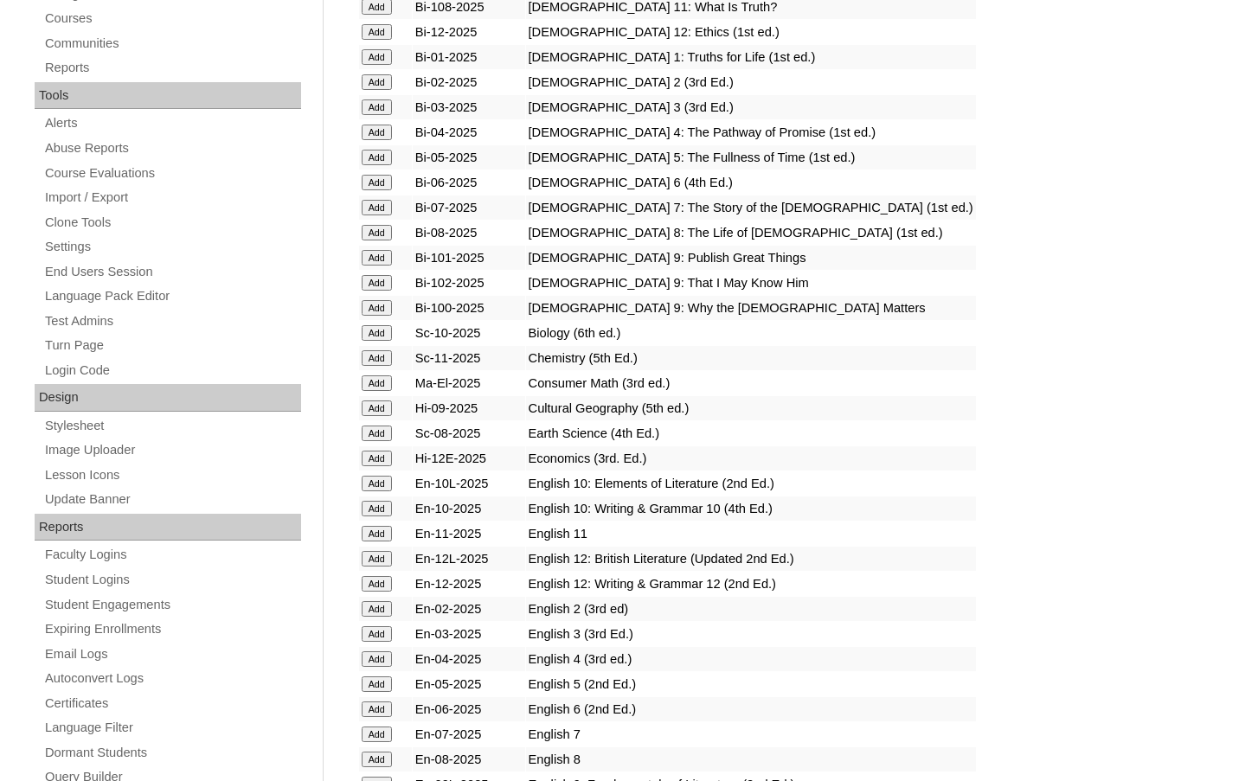
click at [373, 731] on input "Add" at bounding box center [377, 735] width 30 height 16
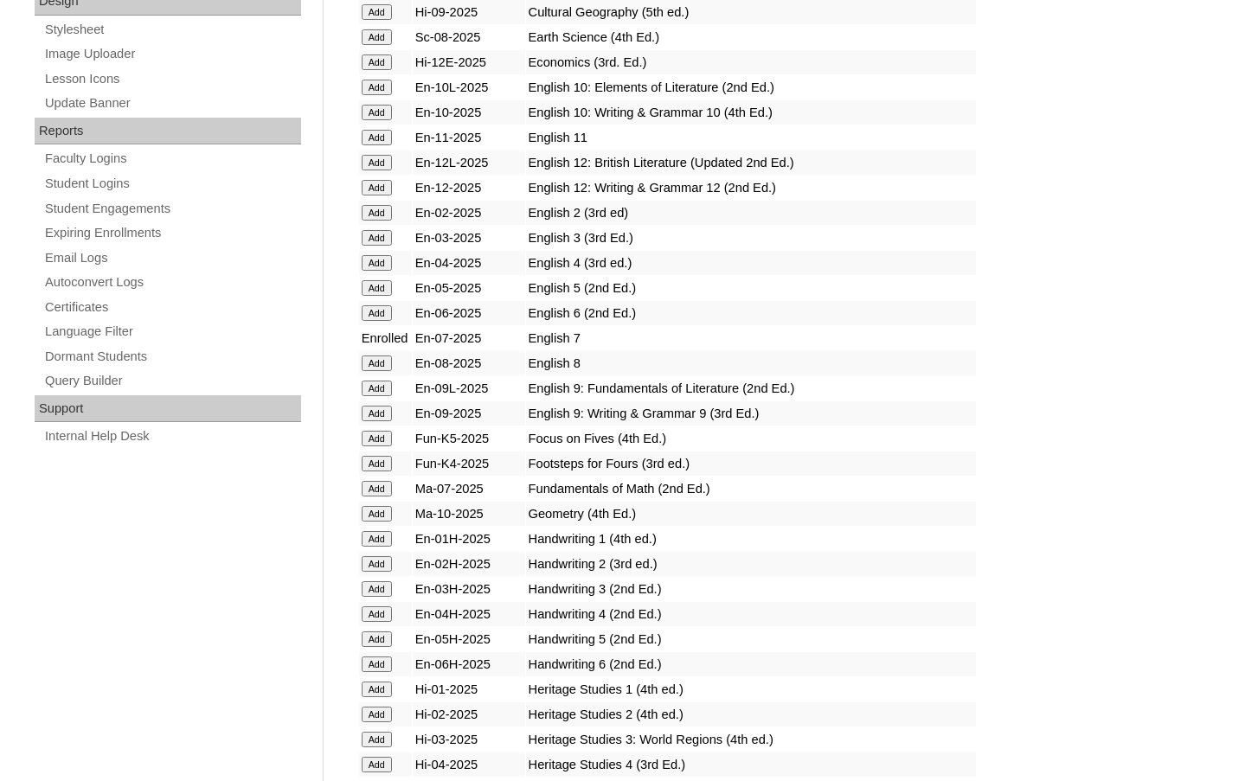
scroll to position [952, 0]
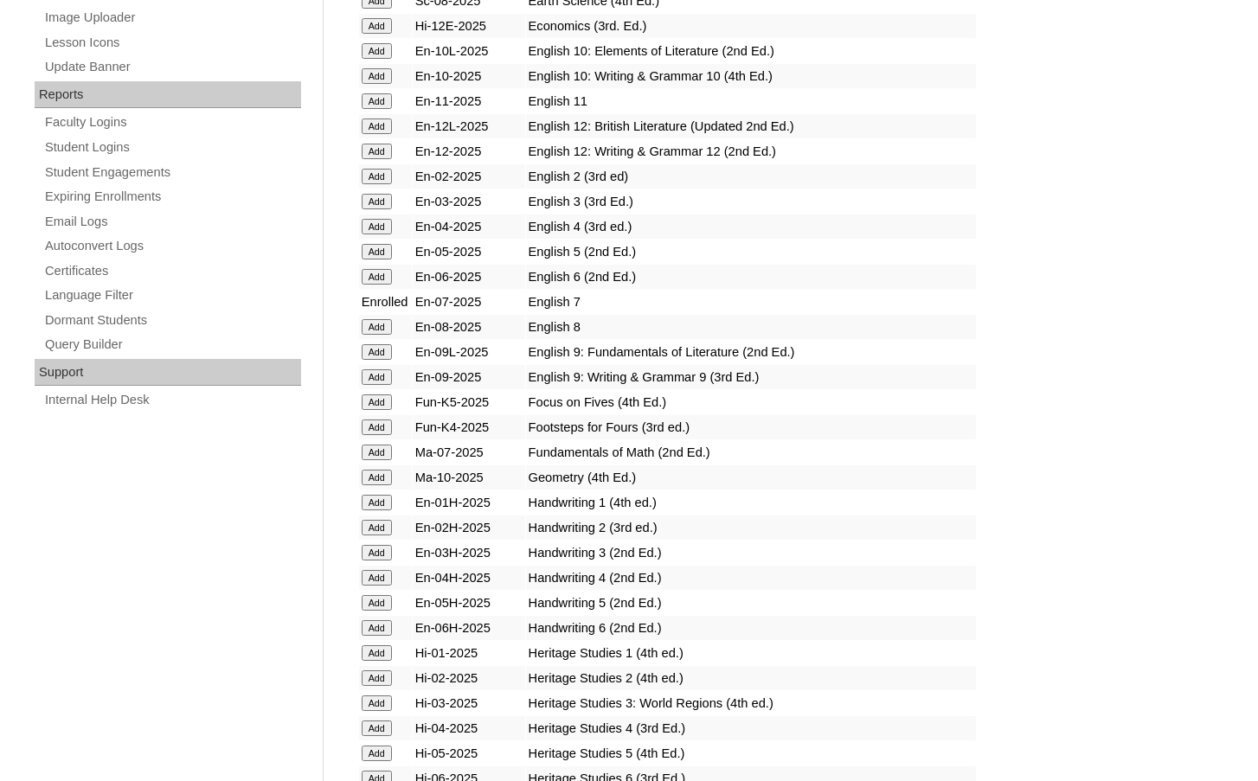
click at [378, 453] on input "Add" at bounding box center [377, 453] width 30 height 16
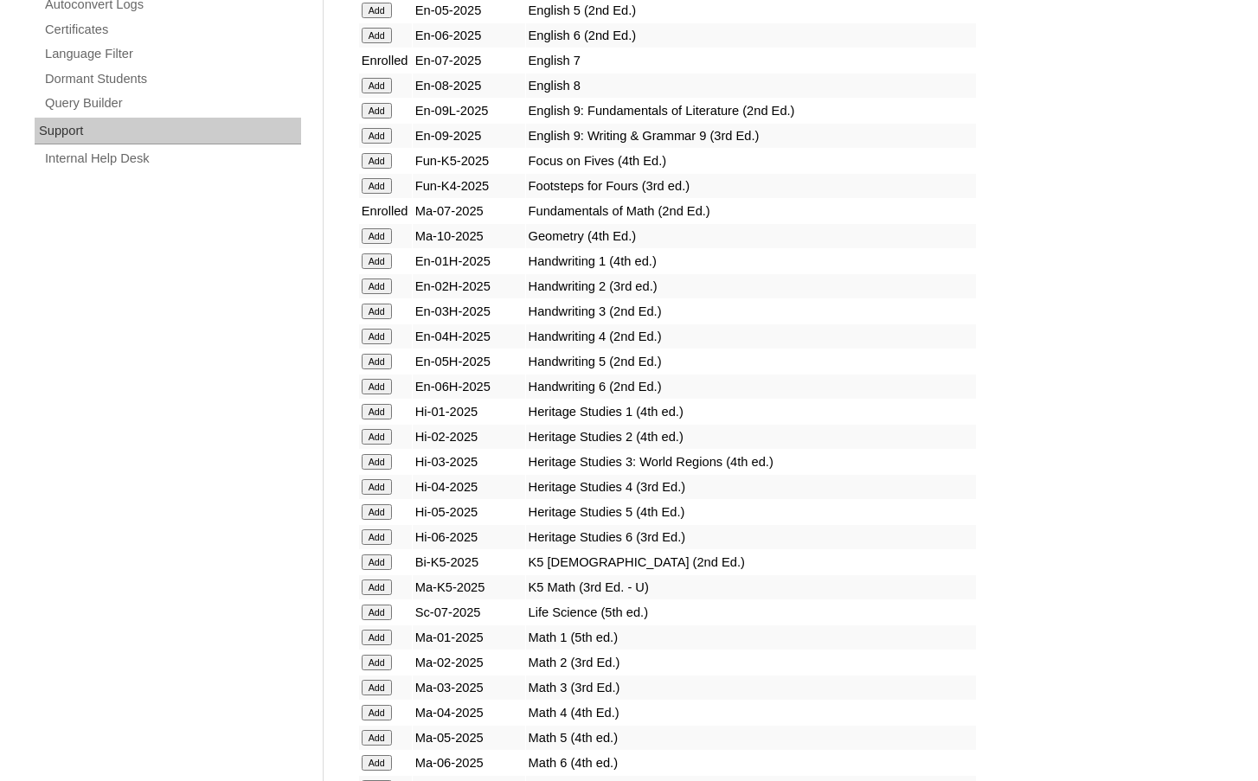
scroll to position [1298, 0]
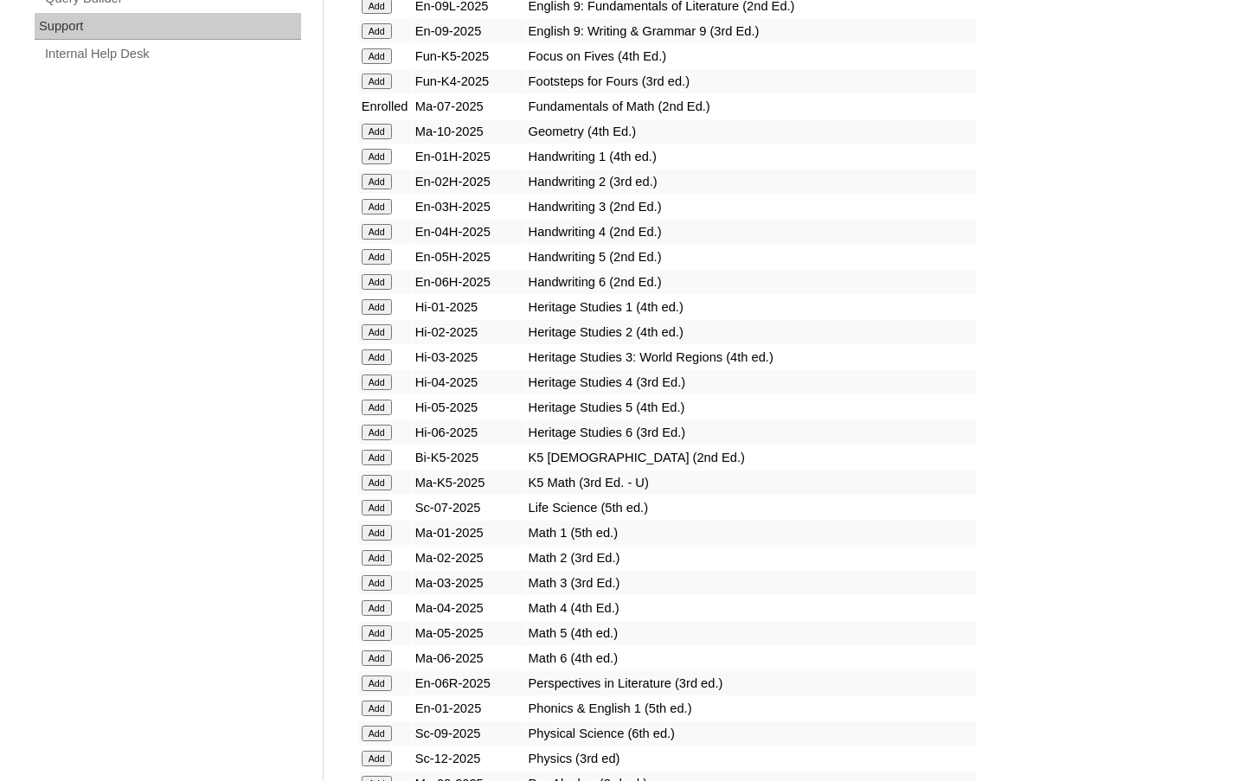
click at [384, 506] on input "Add" at bounding box center [377, 508] width 30 height 16
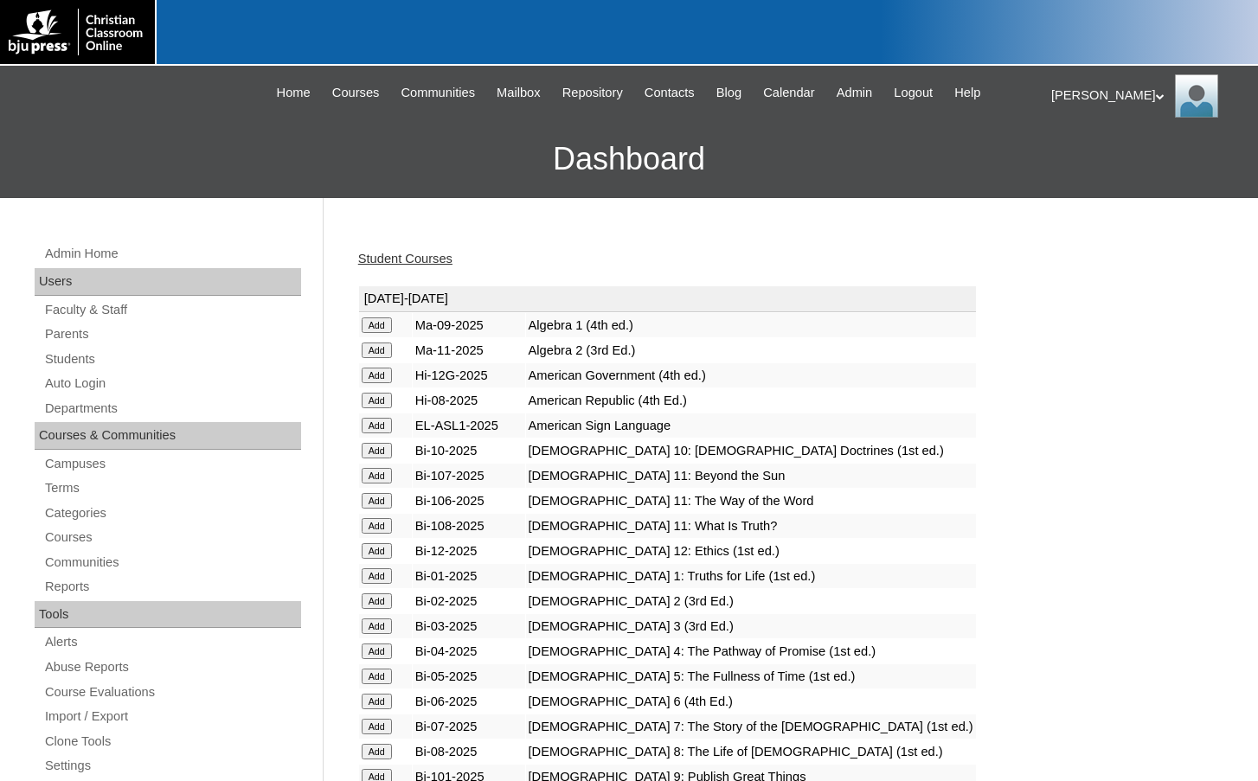
click at [421, 260] on link "Student Courses" at bounding box center [405, 259] width 94 height 14
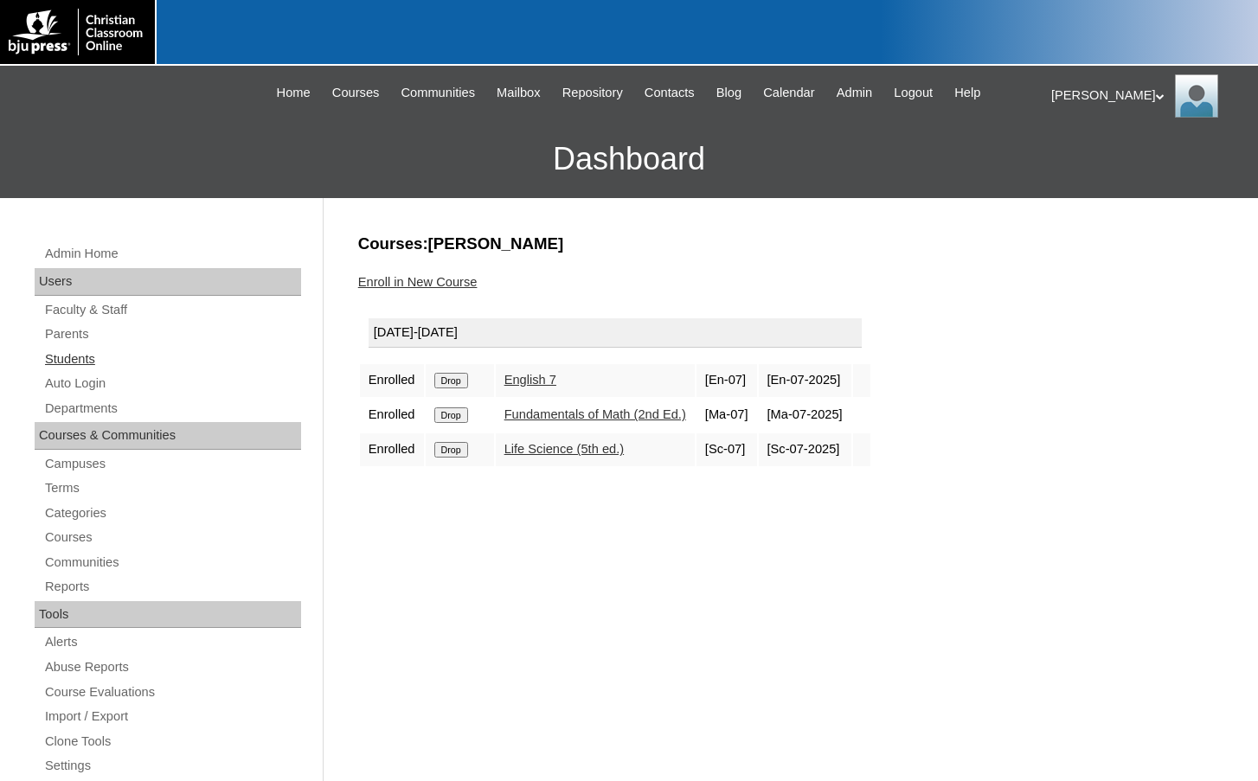
click at [105, 363] on link "Students" at bounding box center [172, 360] width 258 height 22
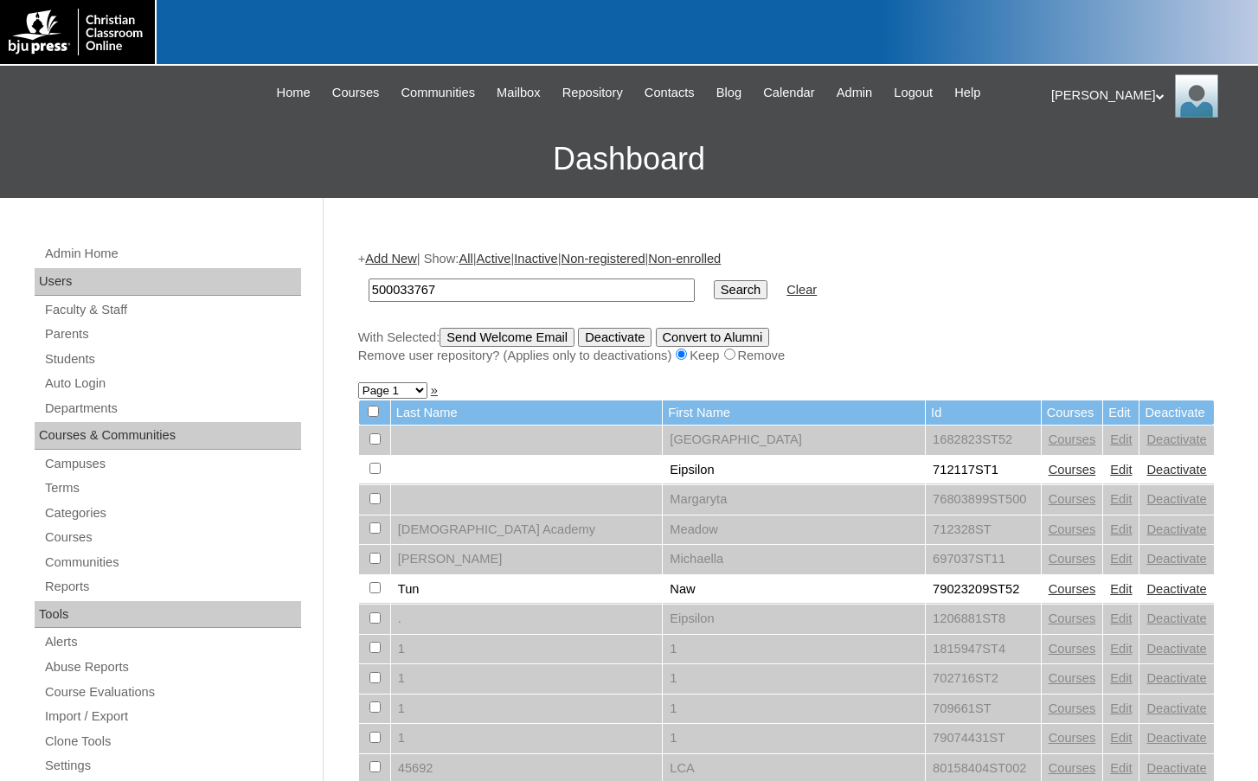
type input "500033767"
click at [714, 280] on input "Search" at bounding box center [741, 289] width 54 height 19
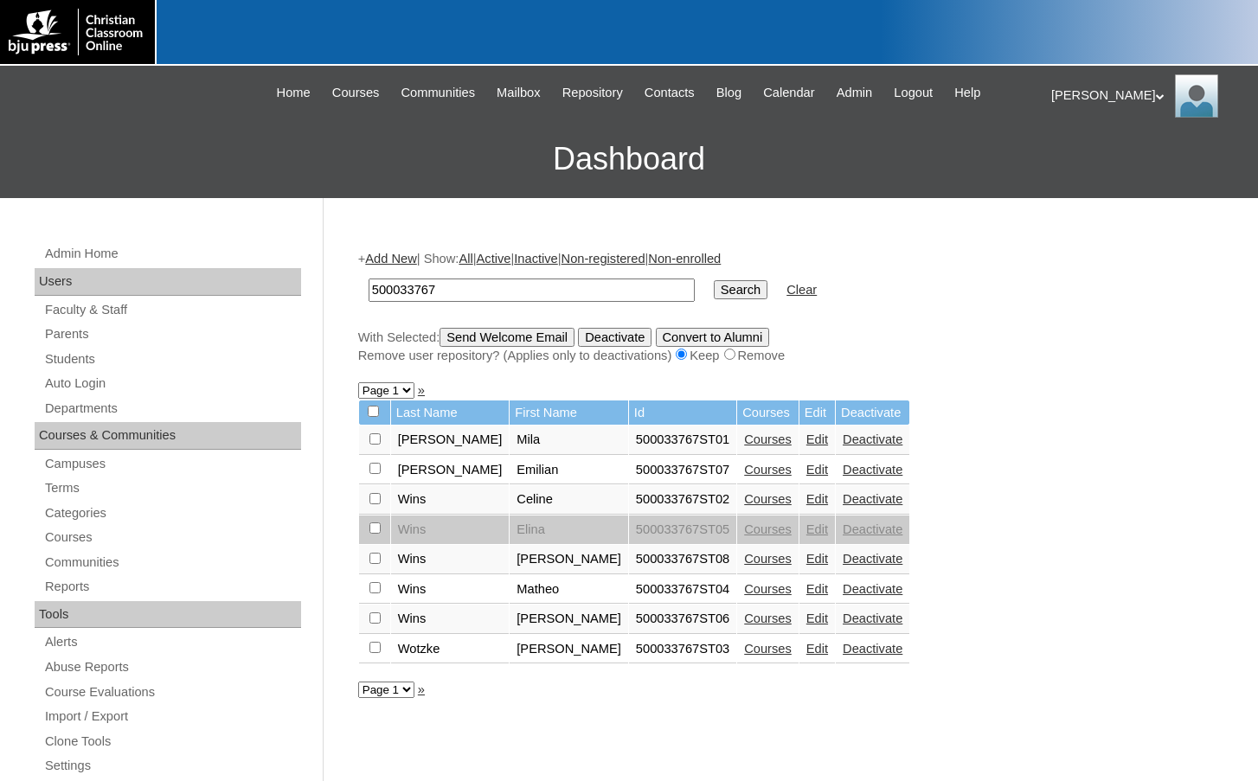
click at [807, 563] on link "Edit" at bounding box center [818, 559] width 22 height 14
click at [807, 591] on link "Edit" at bounding box center [818, 589] width 22 height 14
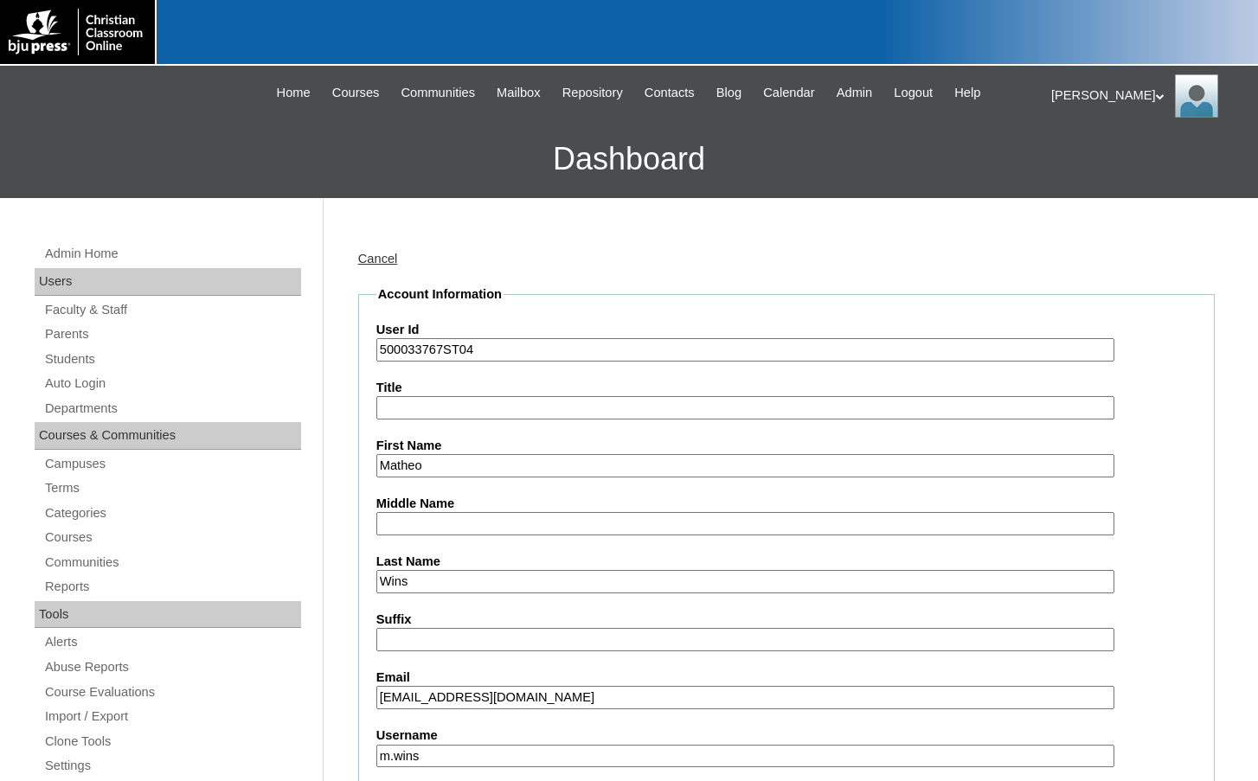
drag, startPoint x: 445, startPoint y: 357, endPoint x: 345, endPoint y: 347, distance: 100.0
click at [138, 349] on link "Students" at bounding box center [172, 360] width 258 height 22
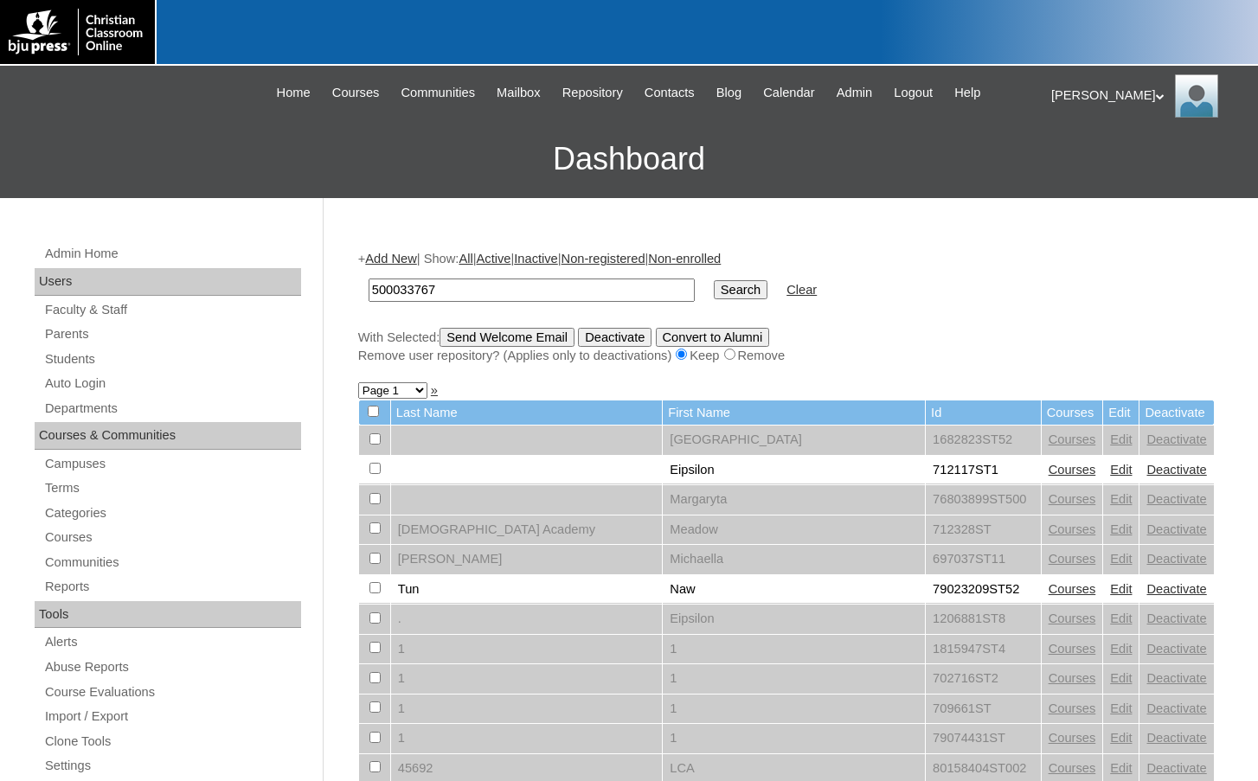
type input "500033767"
click at [714, 292] on input "Search" at bounding box center [741, 289] width 54 height 19
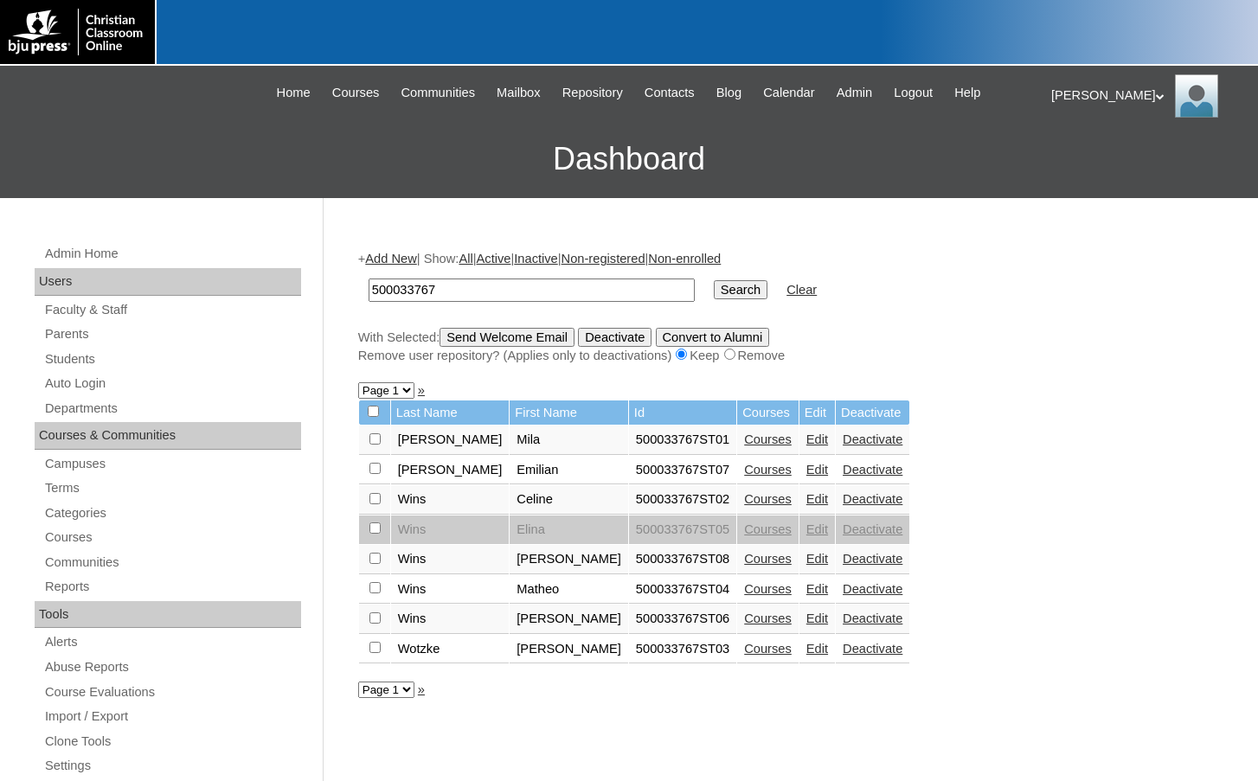
click at [744, 563] on link "Courses" at bounding box center [768, 559] width 48 height 14
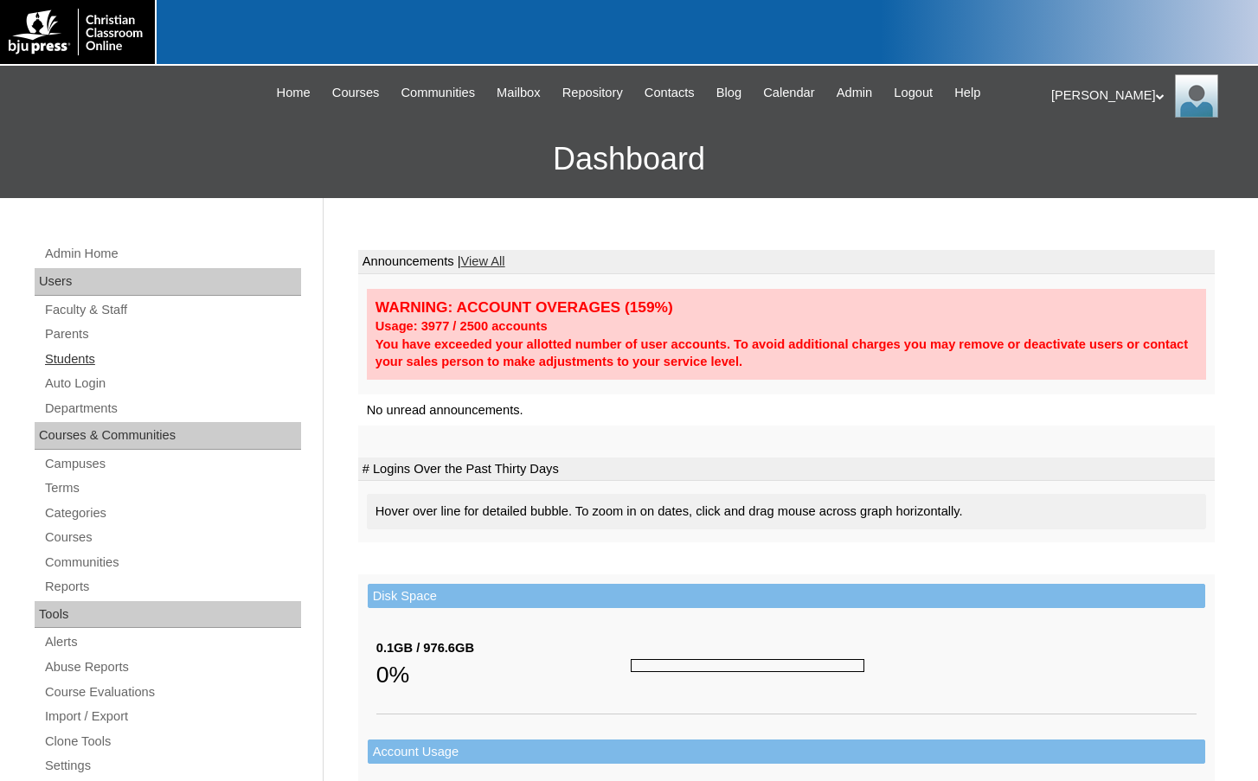
click at [70, 359] on link "Students" at bounding box center [172, 360] width 258 height 22
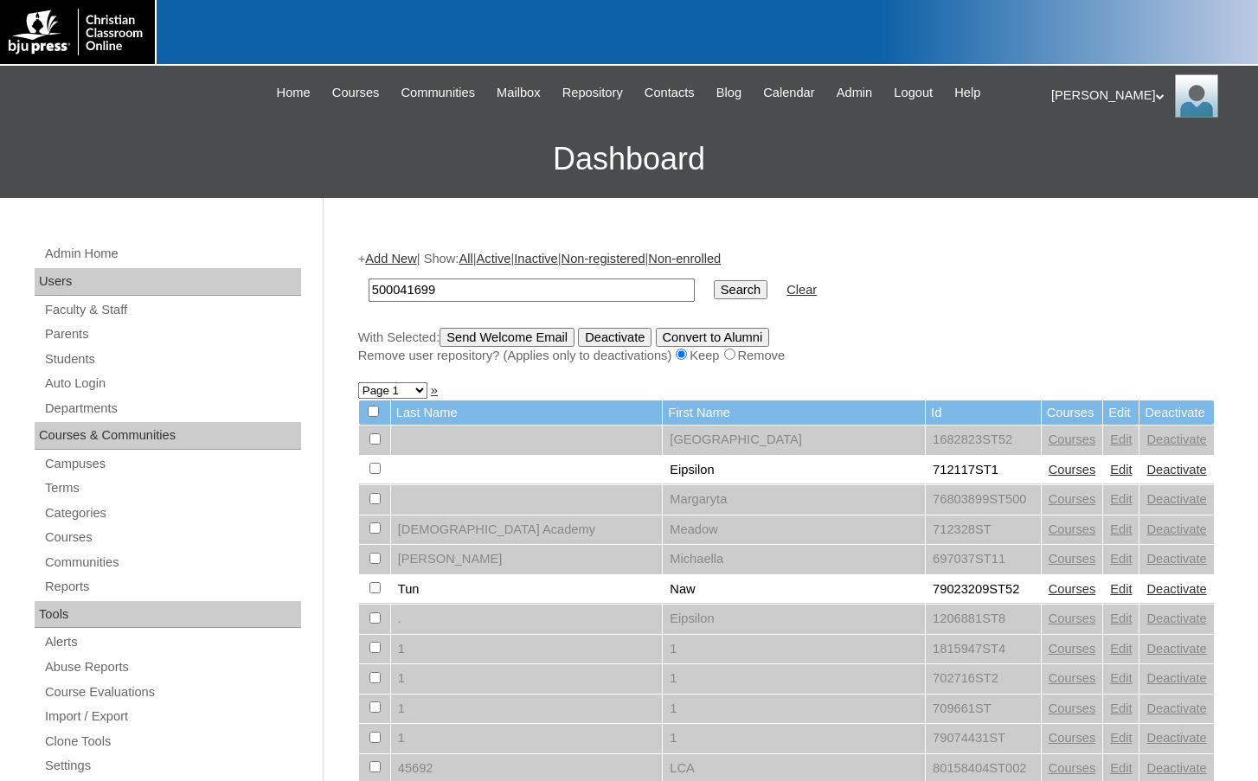
type input "500041699"
click at [714, 292] on input "Search" at bounding box center [741, 289] width 54 height 19
